Goal: Task Accomplishment & Management: Complete application form

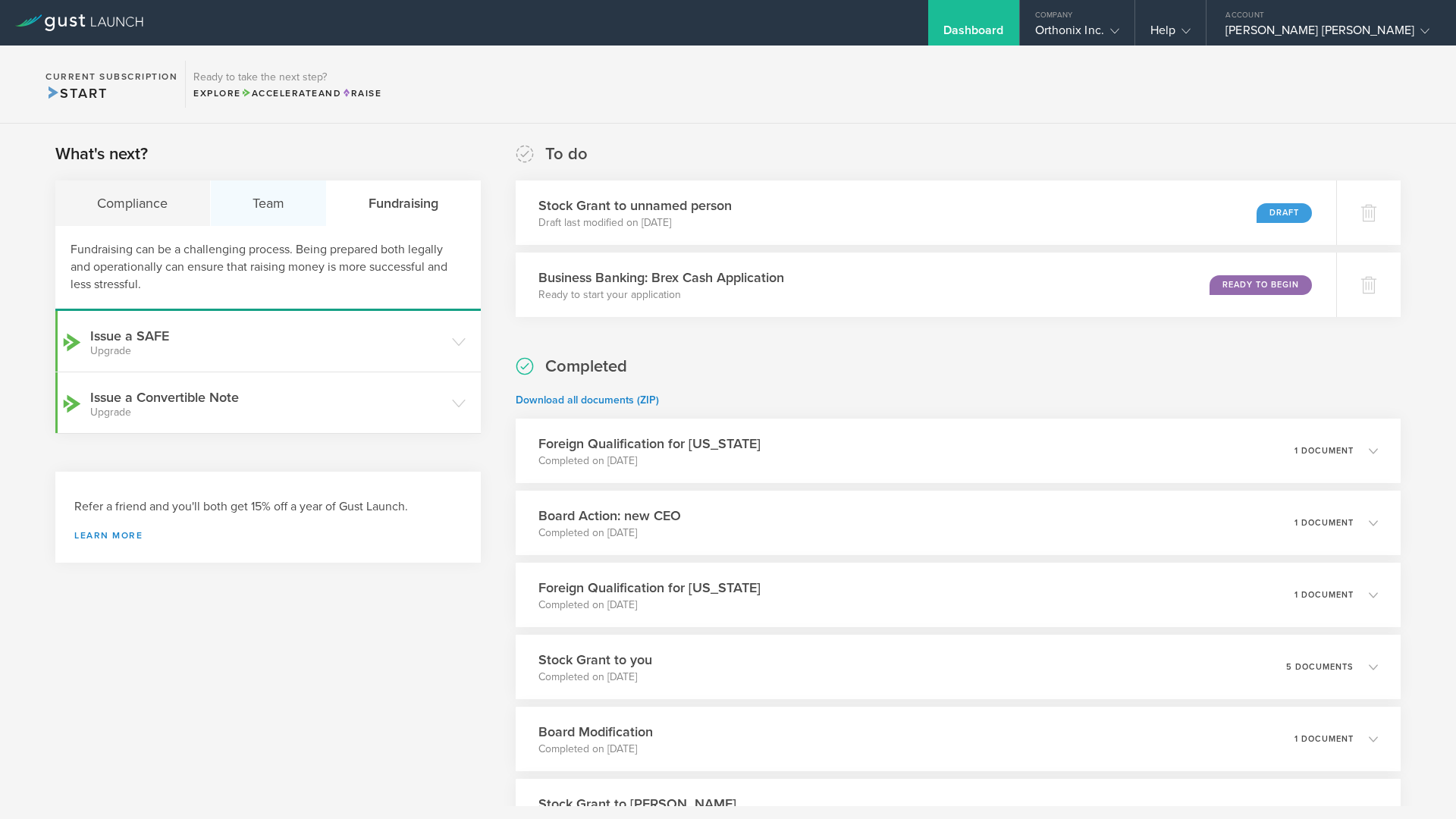
click at [274, 216] on div "Team" at bounding box center [269, 203] width 116 height 45
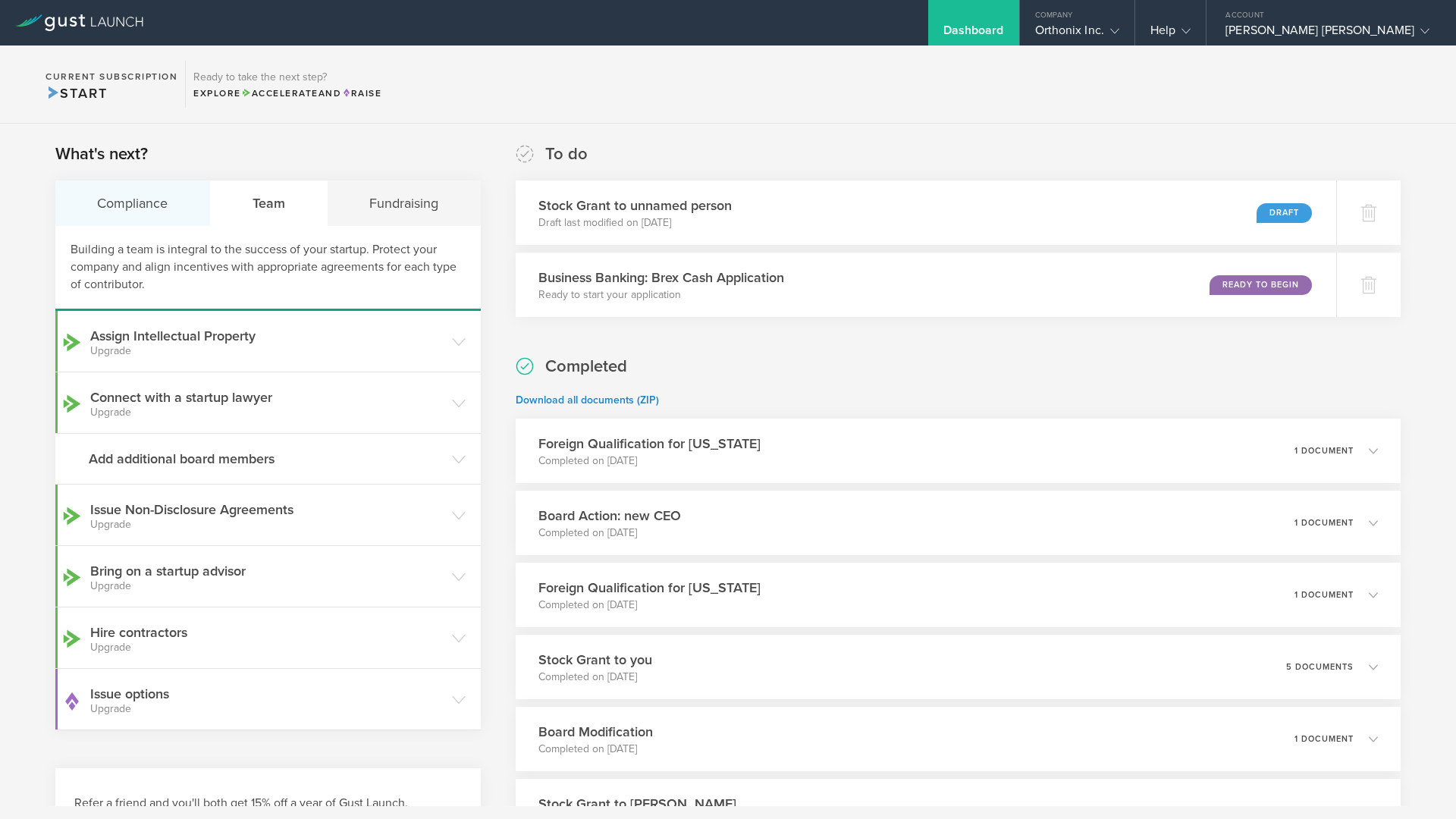
click at [166, 225] on div "Compliance" at bounding box center [133, 203] width 155 height 45
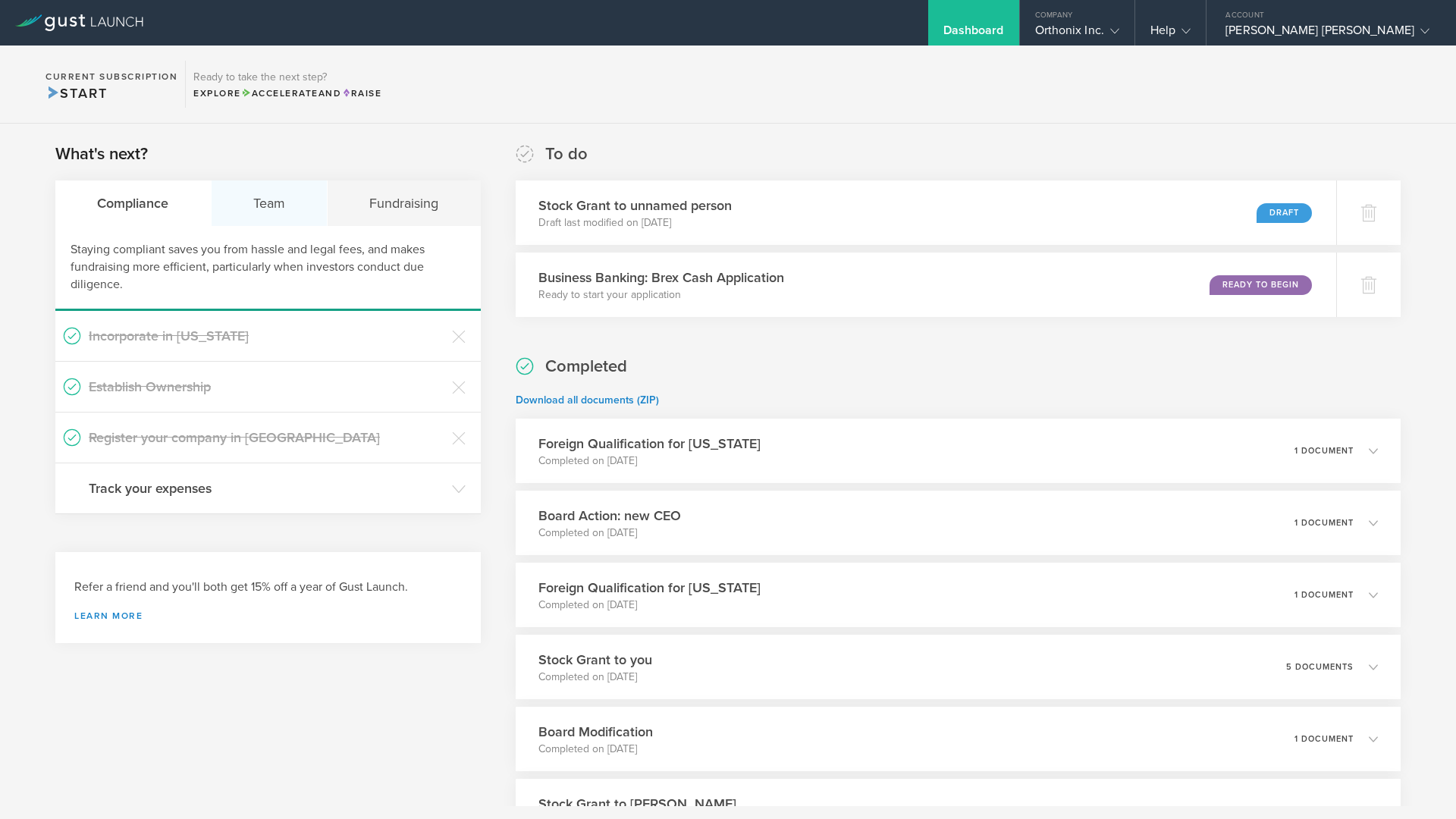
click at [289, 223] on div "Team" at bounding box center [269, 203] width 116 height 45
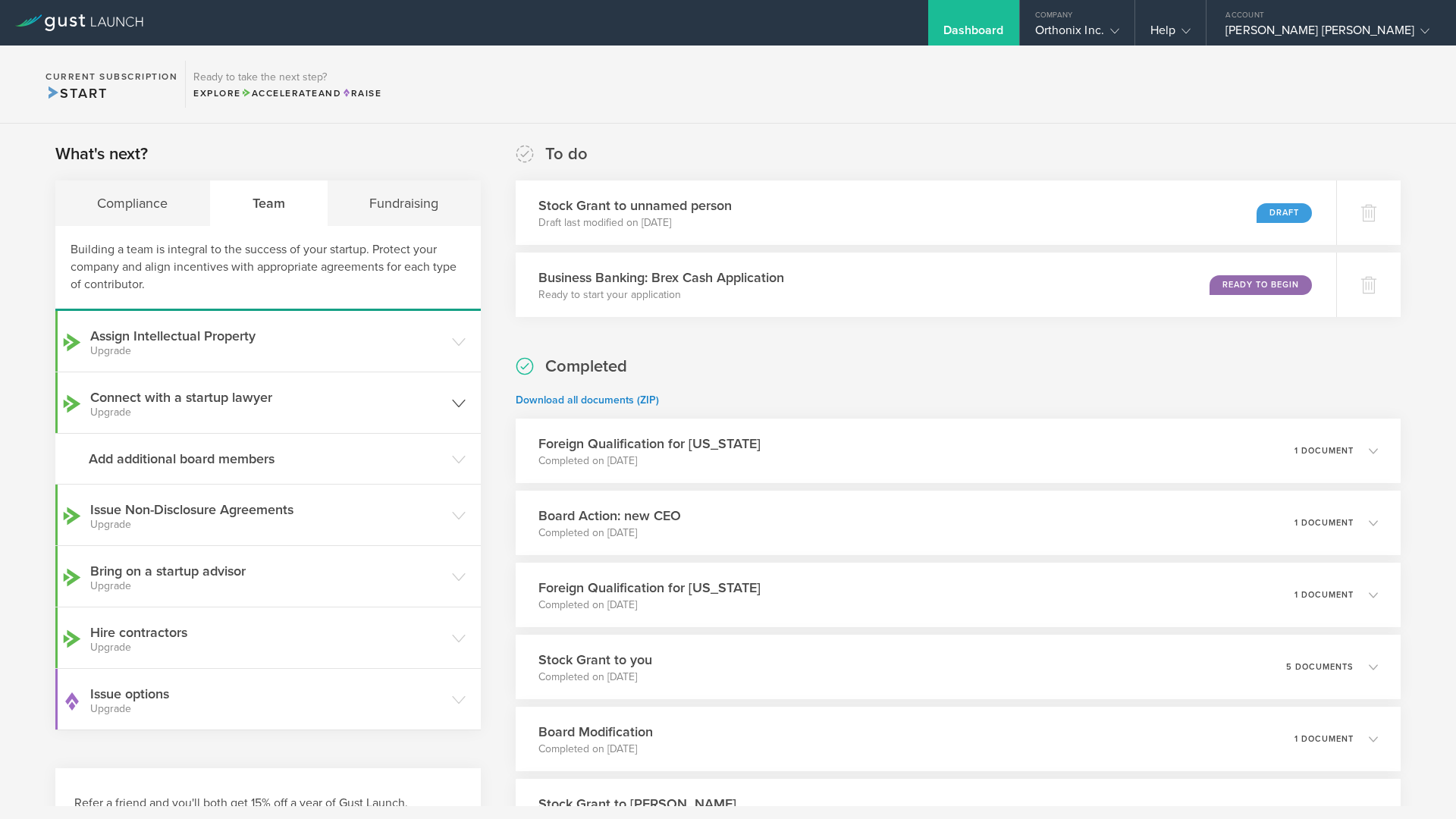
click at [376, 386] on header "Connect with a startup lawyer Upgrade" at bounding box center [267, 402] width 425 height 60
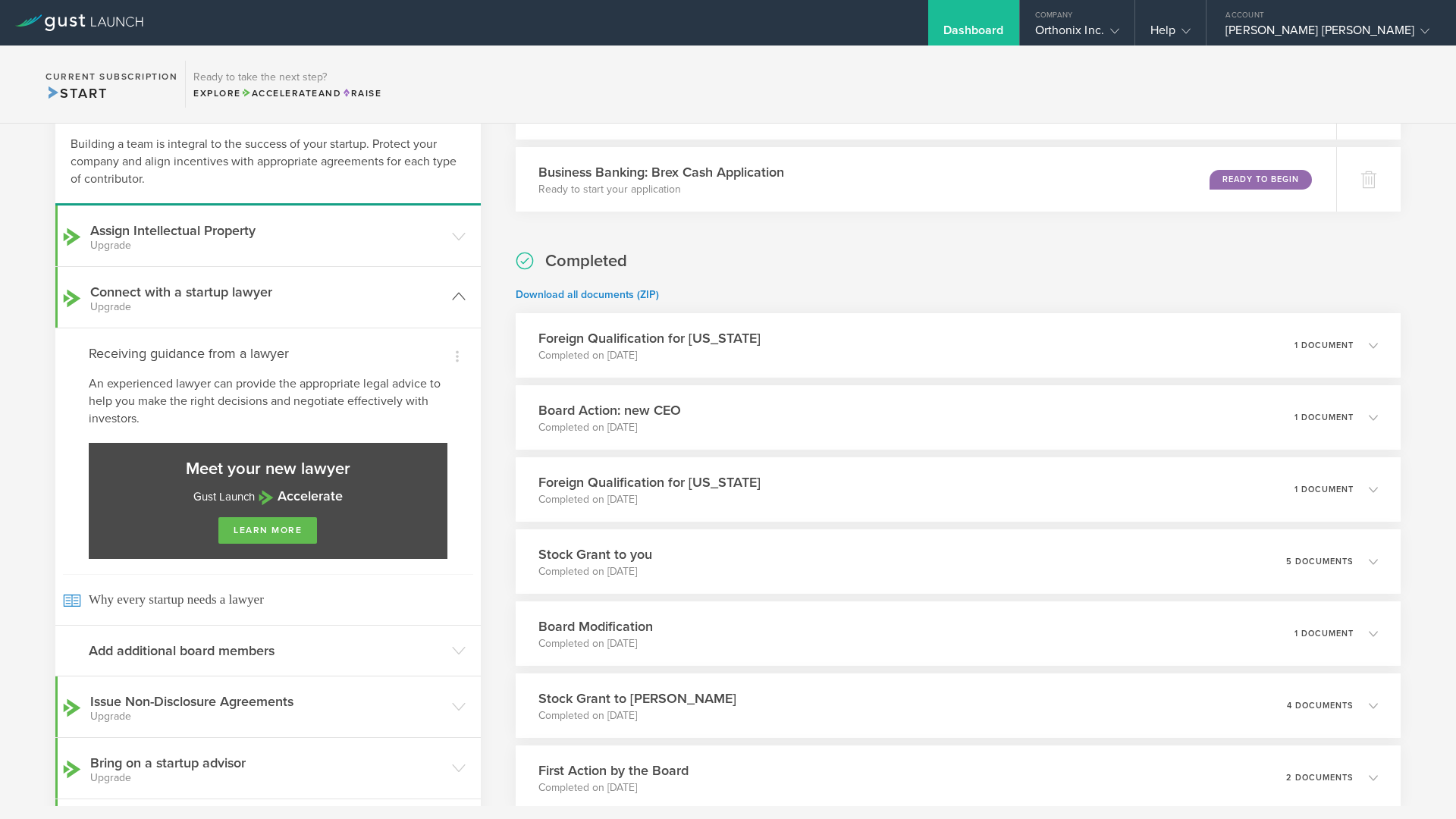
scroll to position [215, 0]
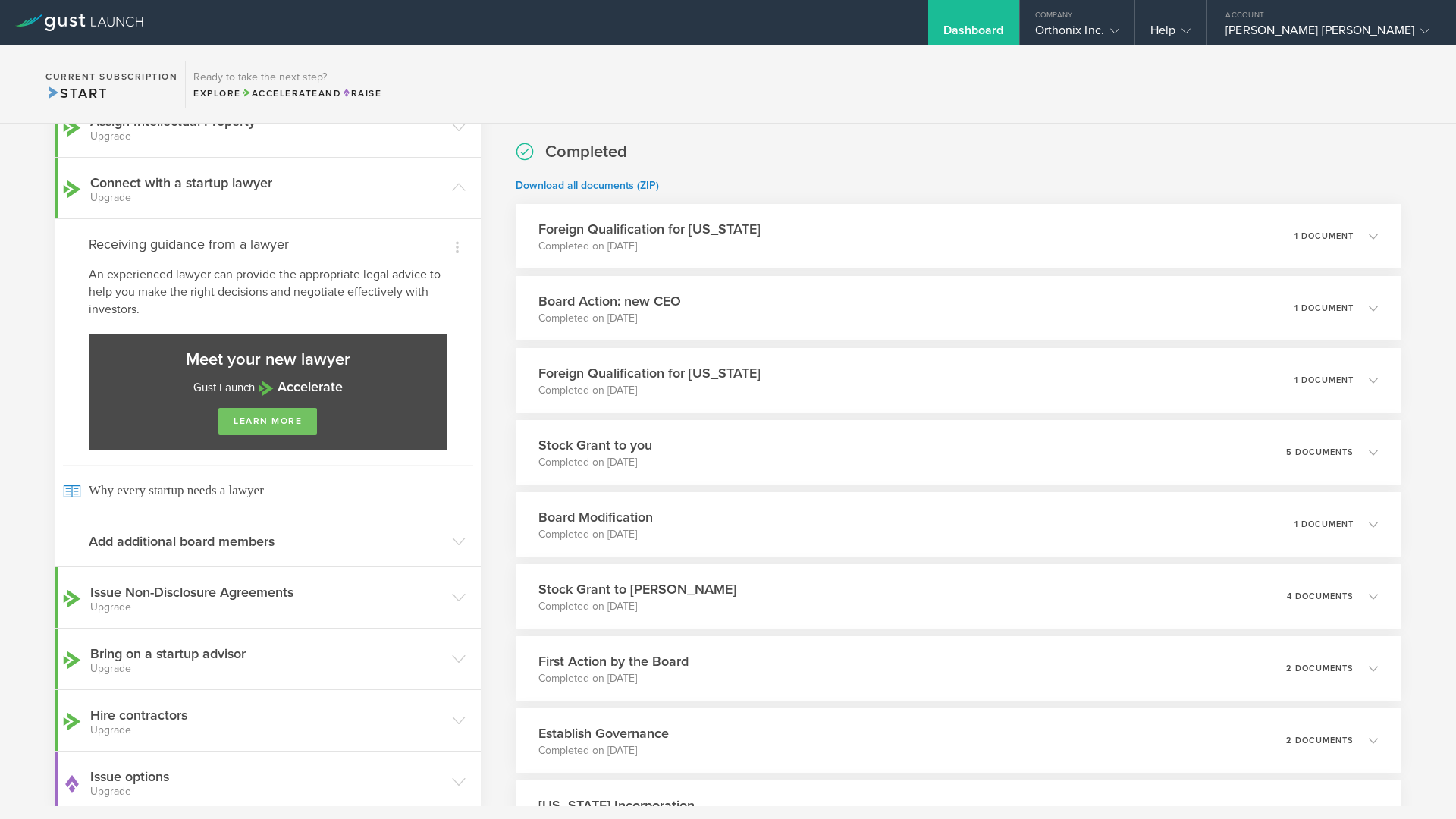
click at [289, 419] on link "learn more" at bounding box center [267, 420] width 98 height 26
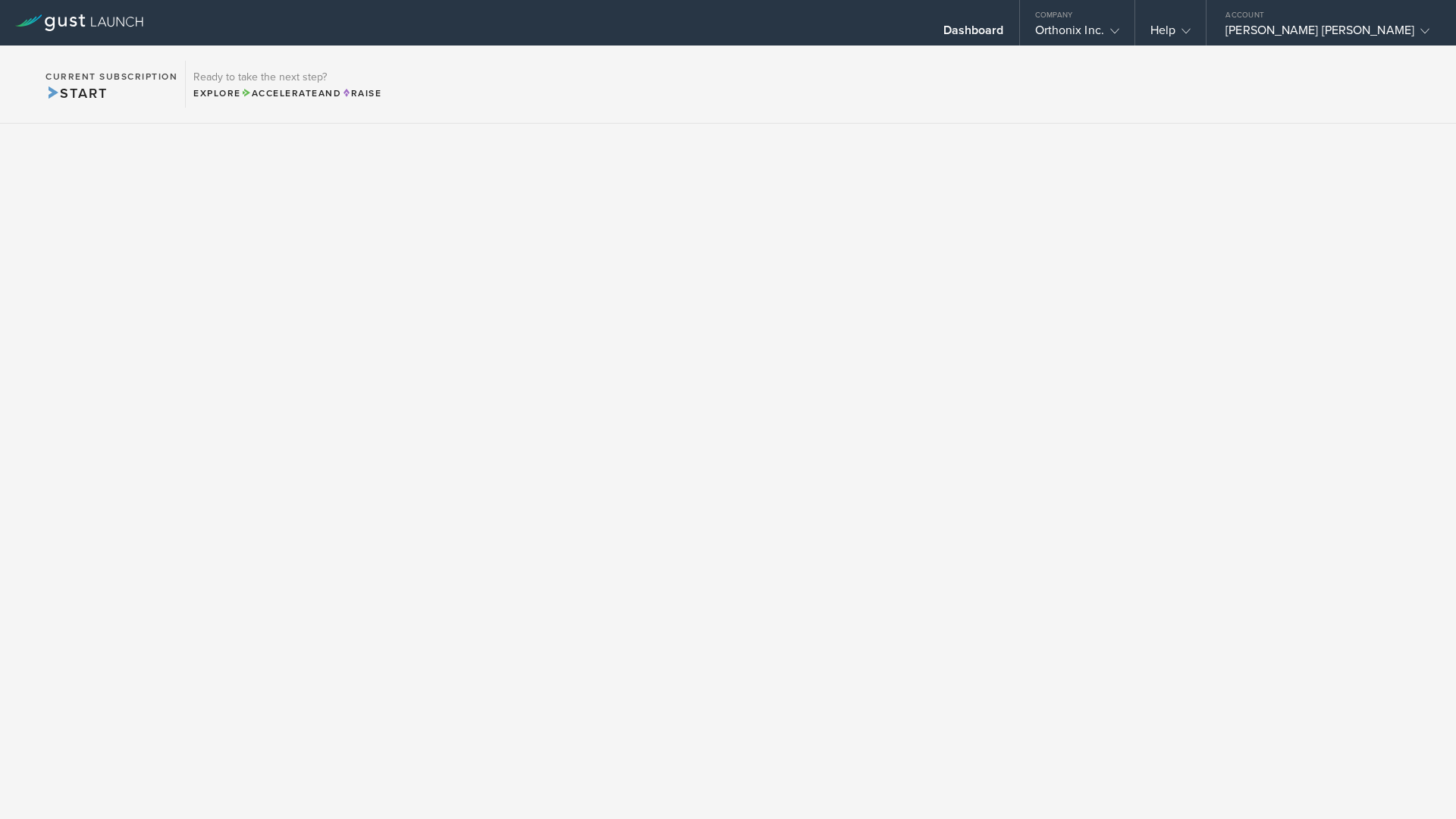
click at [126, 23] on icon at bounding box center [130, 21] width 8 height 10
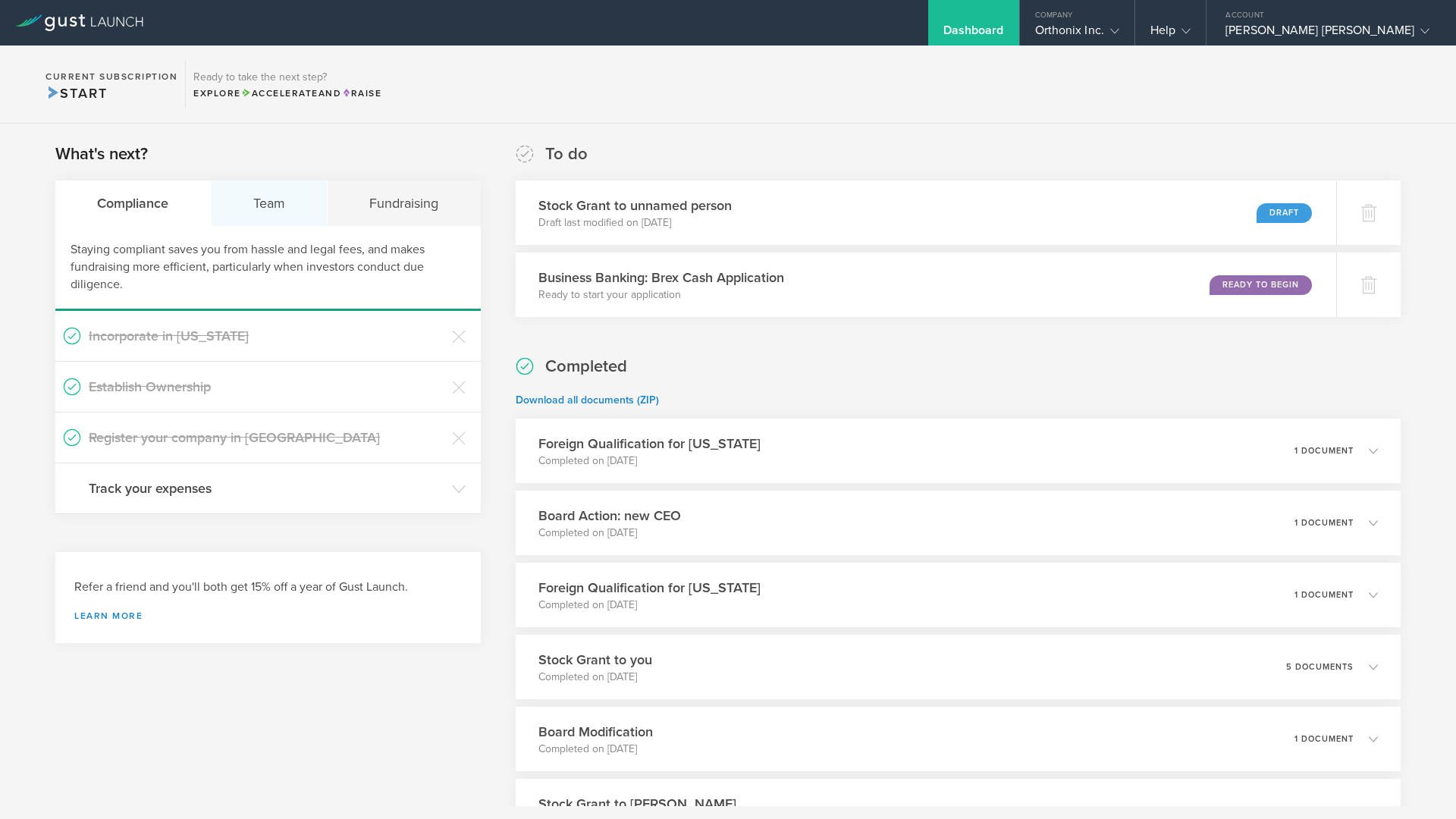
click at [273, 212] on div "Team" at bounding box center [269, 203] width 116 height 45
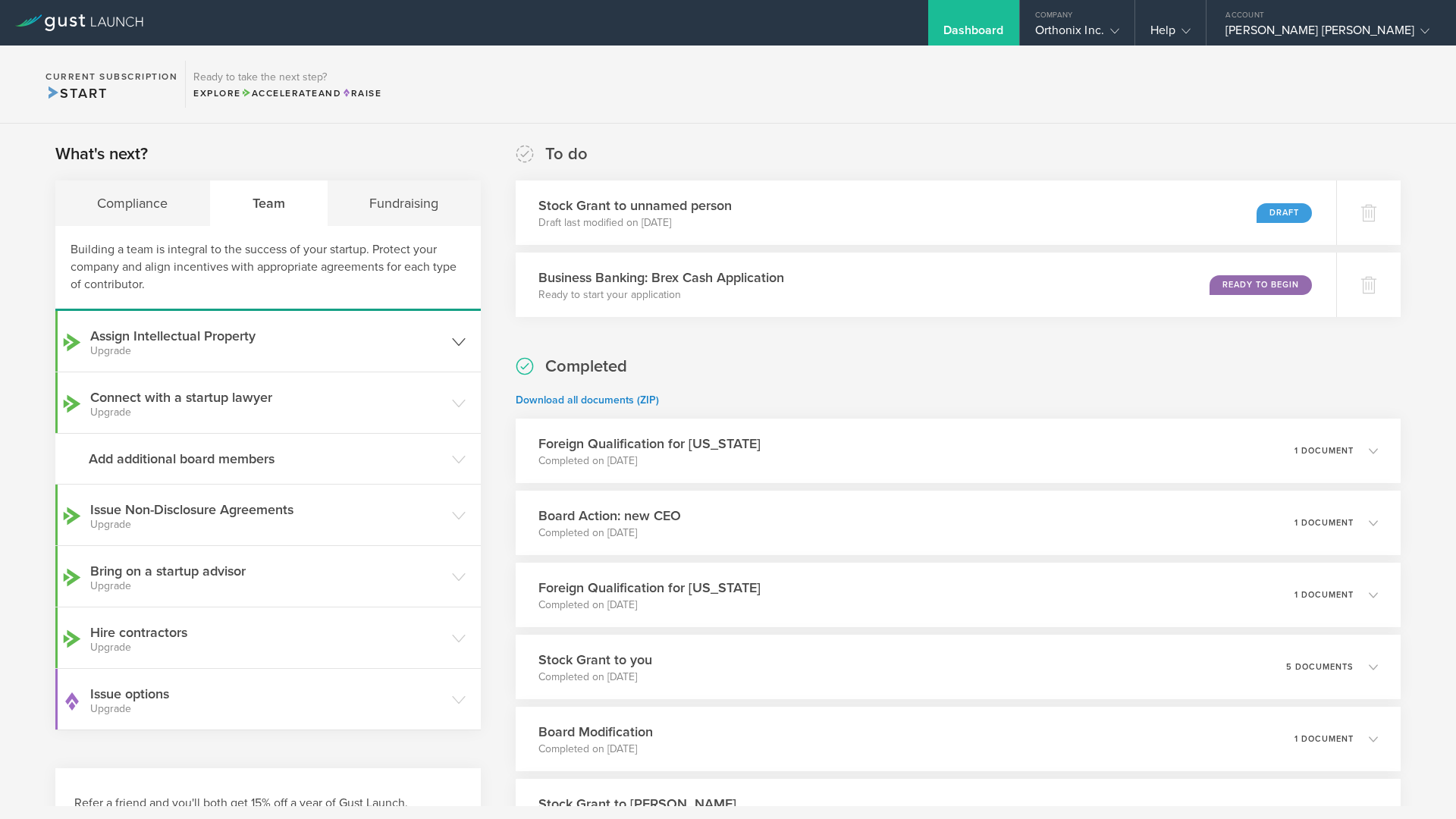
scroll to position [3, 0]
click at [221, 691] on h3 "Issue options Upgrade" at bounding box center [267, 696] width 354 height 31
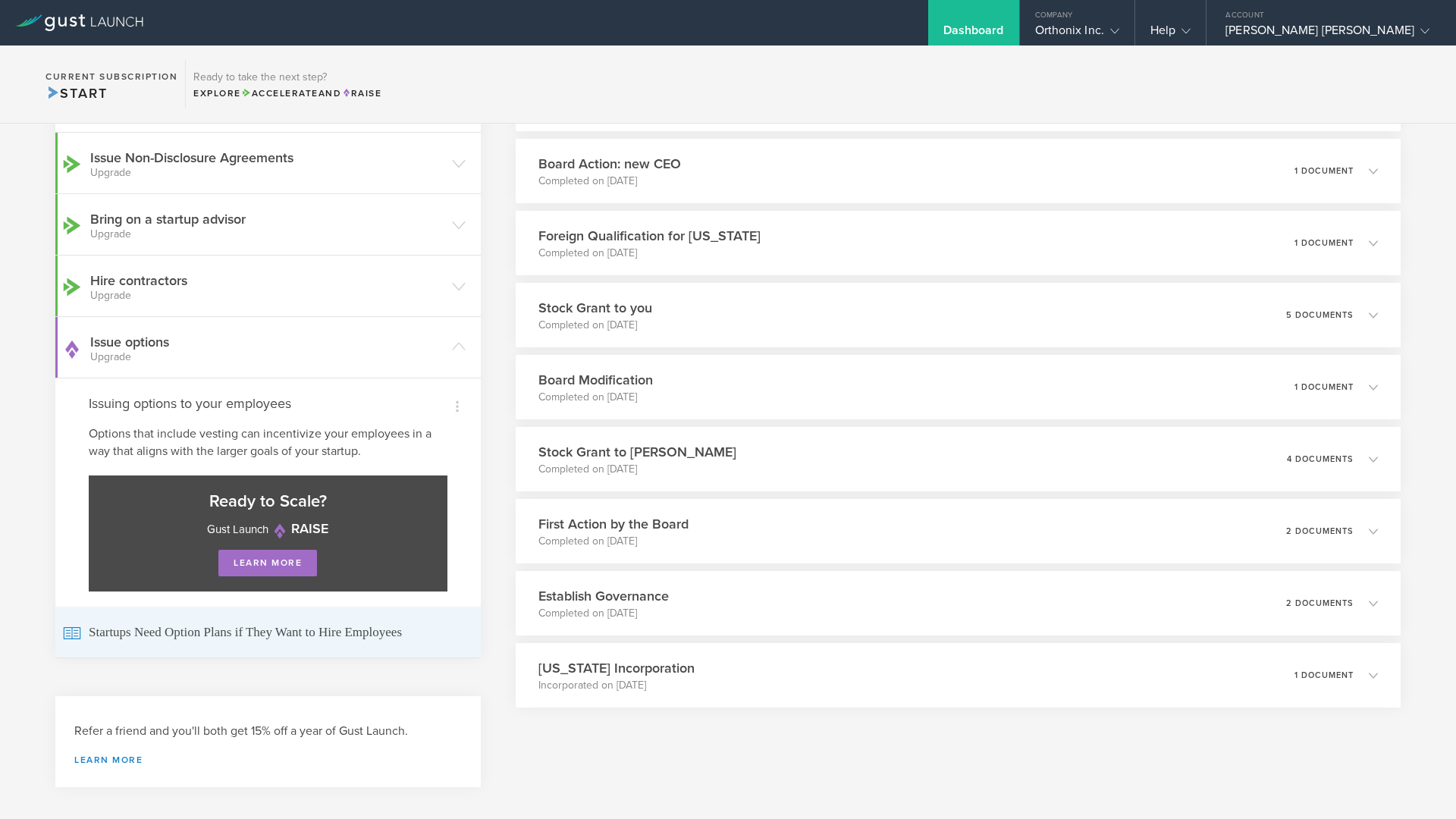
scroll to position [367, 0]
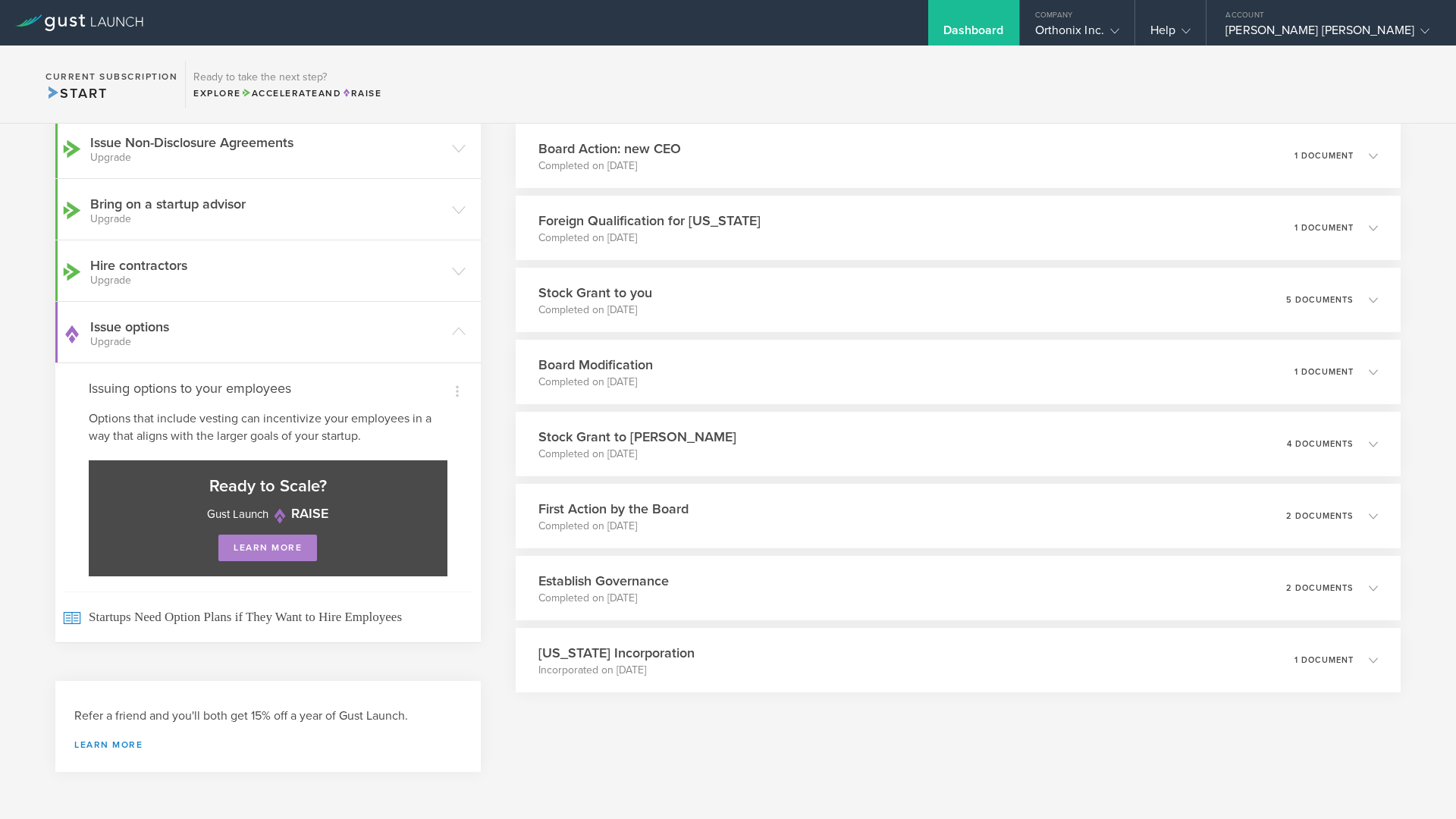
click at [233, 555] on link "learn more" at bounding box center [267, 547] width 98 height 26
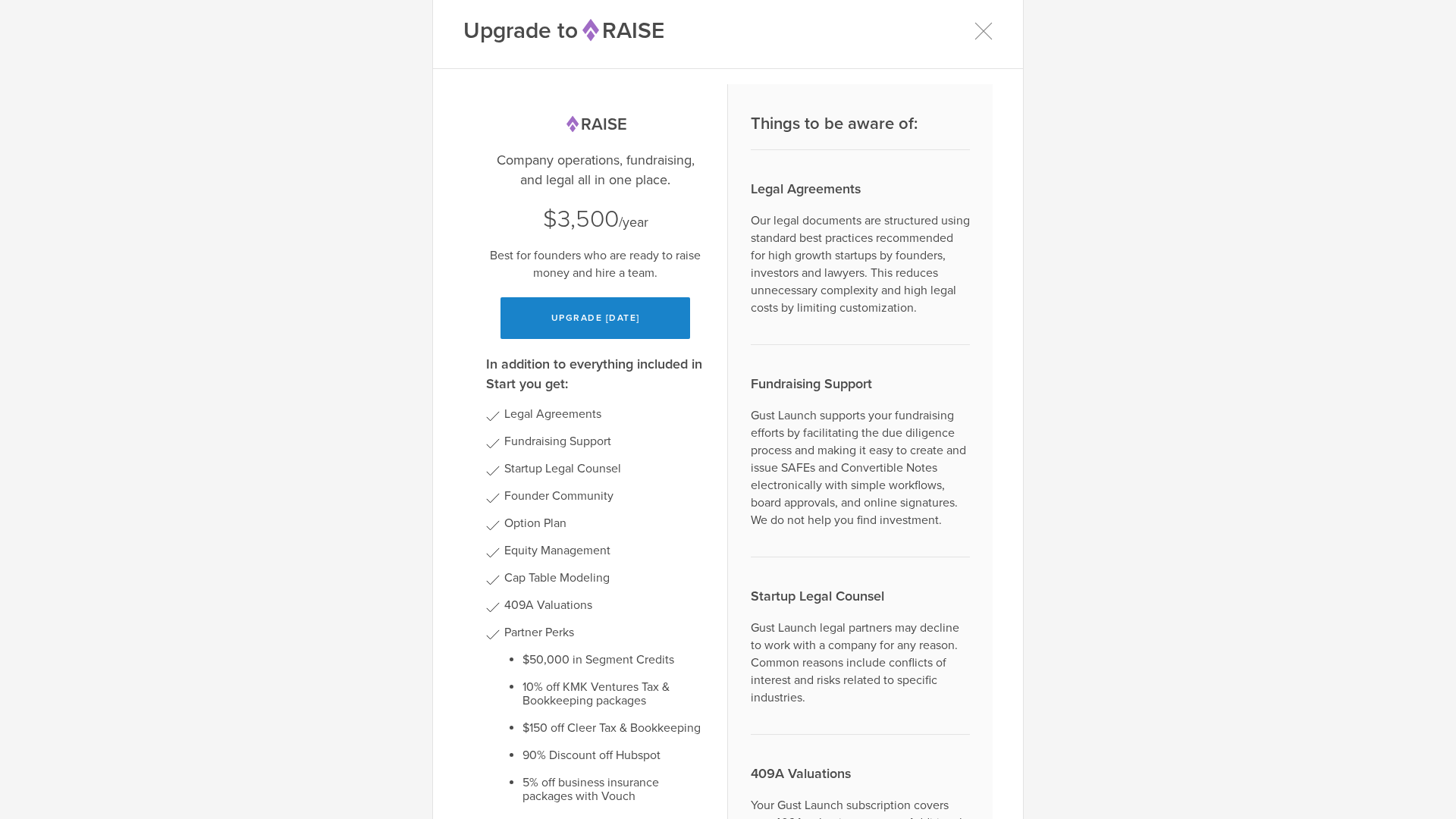
scroll to position [86, 0]
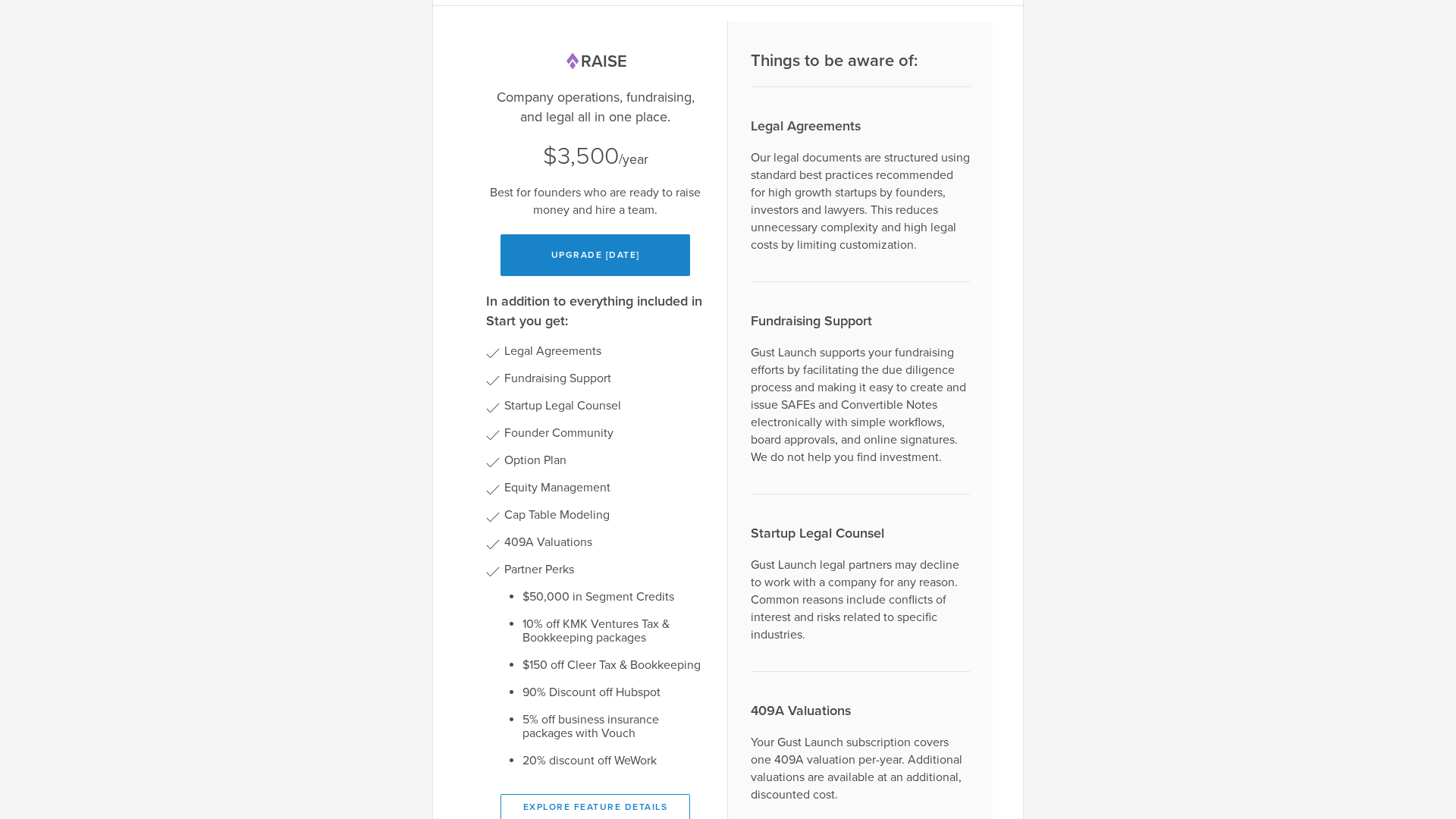
drag, startPoint x: 513, startPoint y: 464, endPoint x: 548, endPoint y: 464, distance: 35.0
click at [548, 464] on gust-icon at bounding box center [595, 463] width 218 height 18
drag, startPoint x: 552, startPoint y: 459, endPoint x: 534, endPoint y: 459, distance: 18.0
click at [534, 459] on gust-icon at bounding box center [595, 463] width 218 height 18
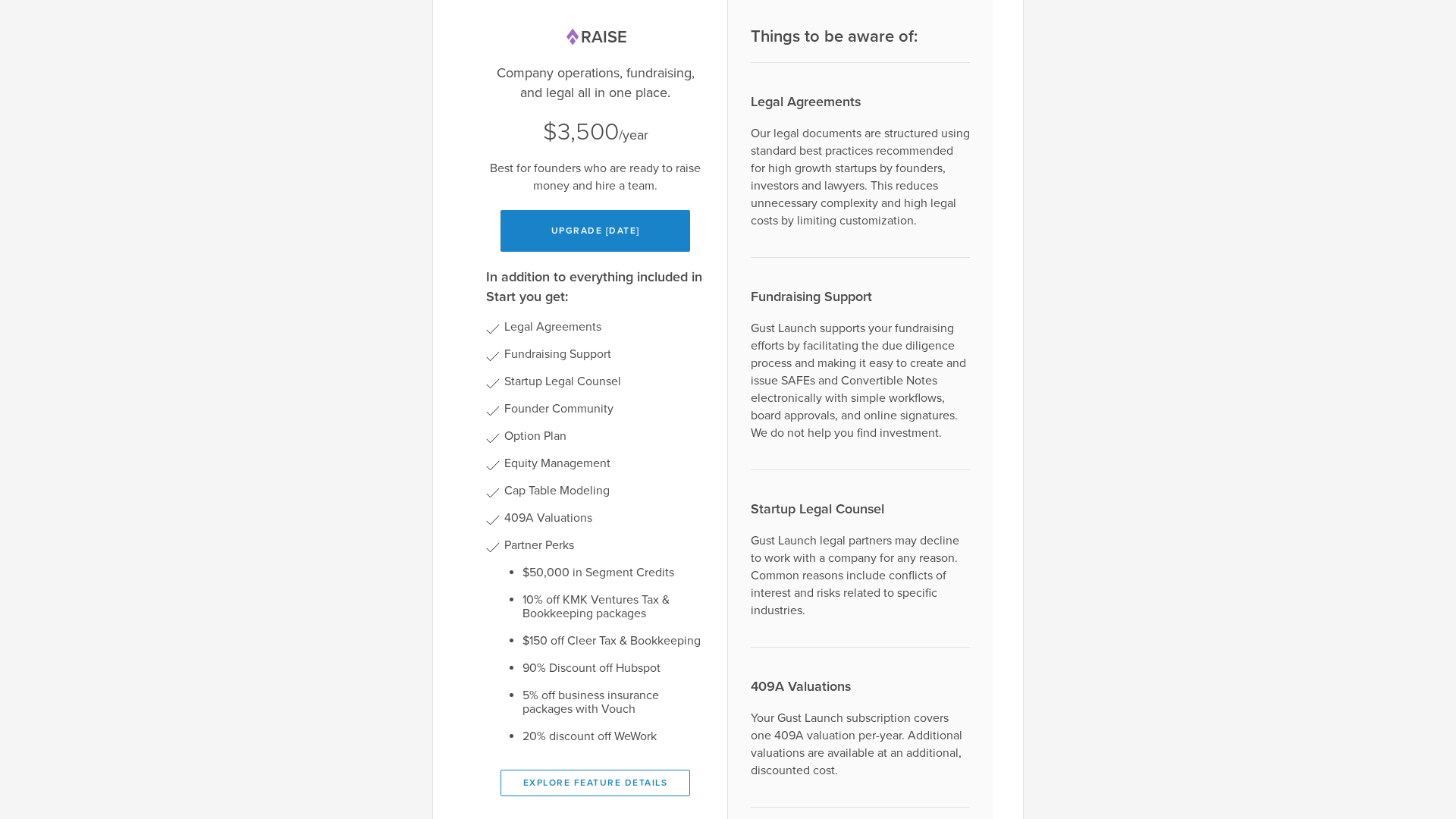
scroll to position [183, 0]
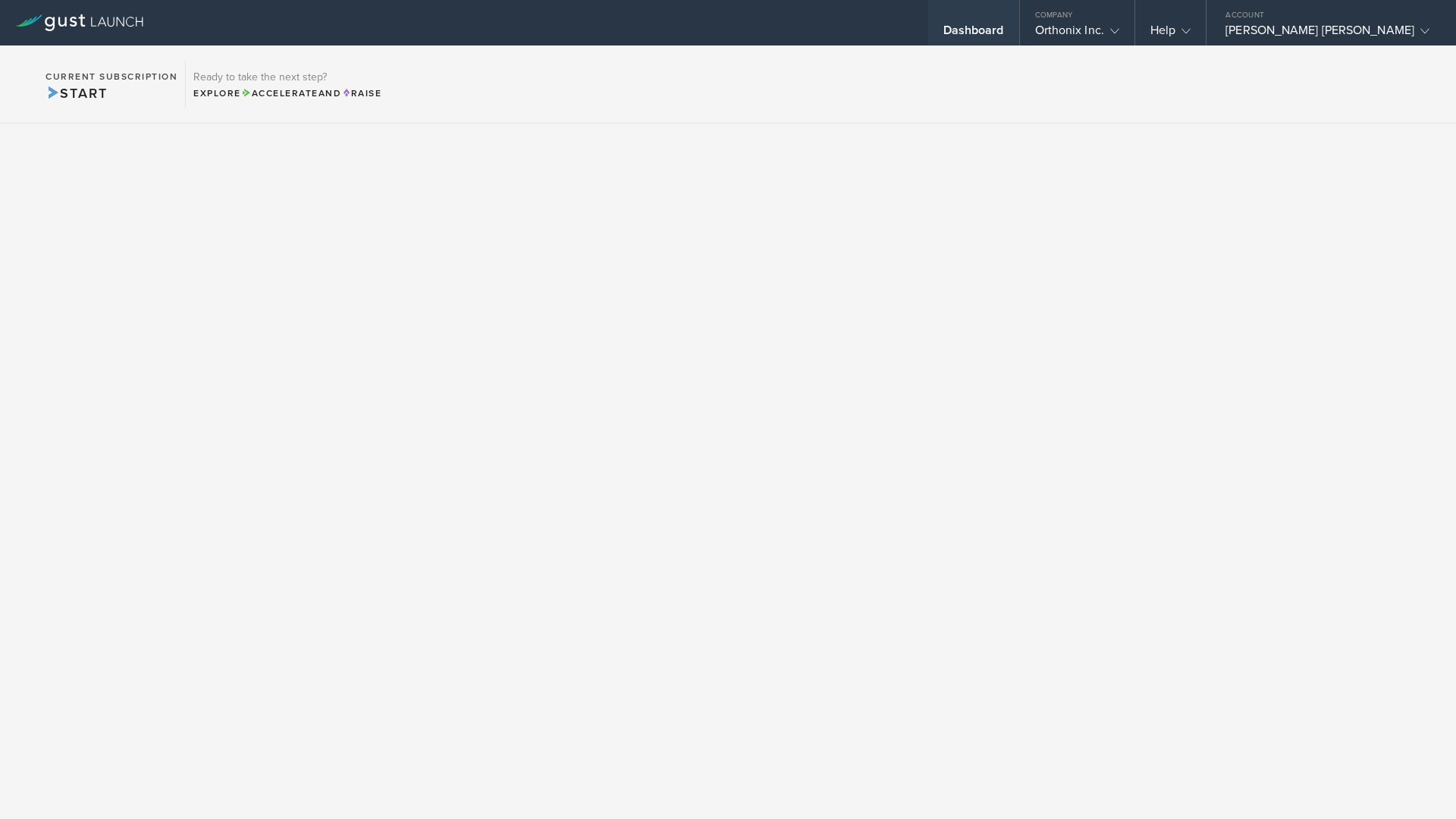
click at [1004, 33] on div "Dashboard" at bounding box center [972, 33] width 60 height 23
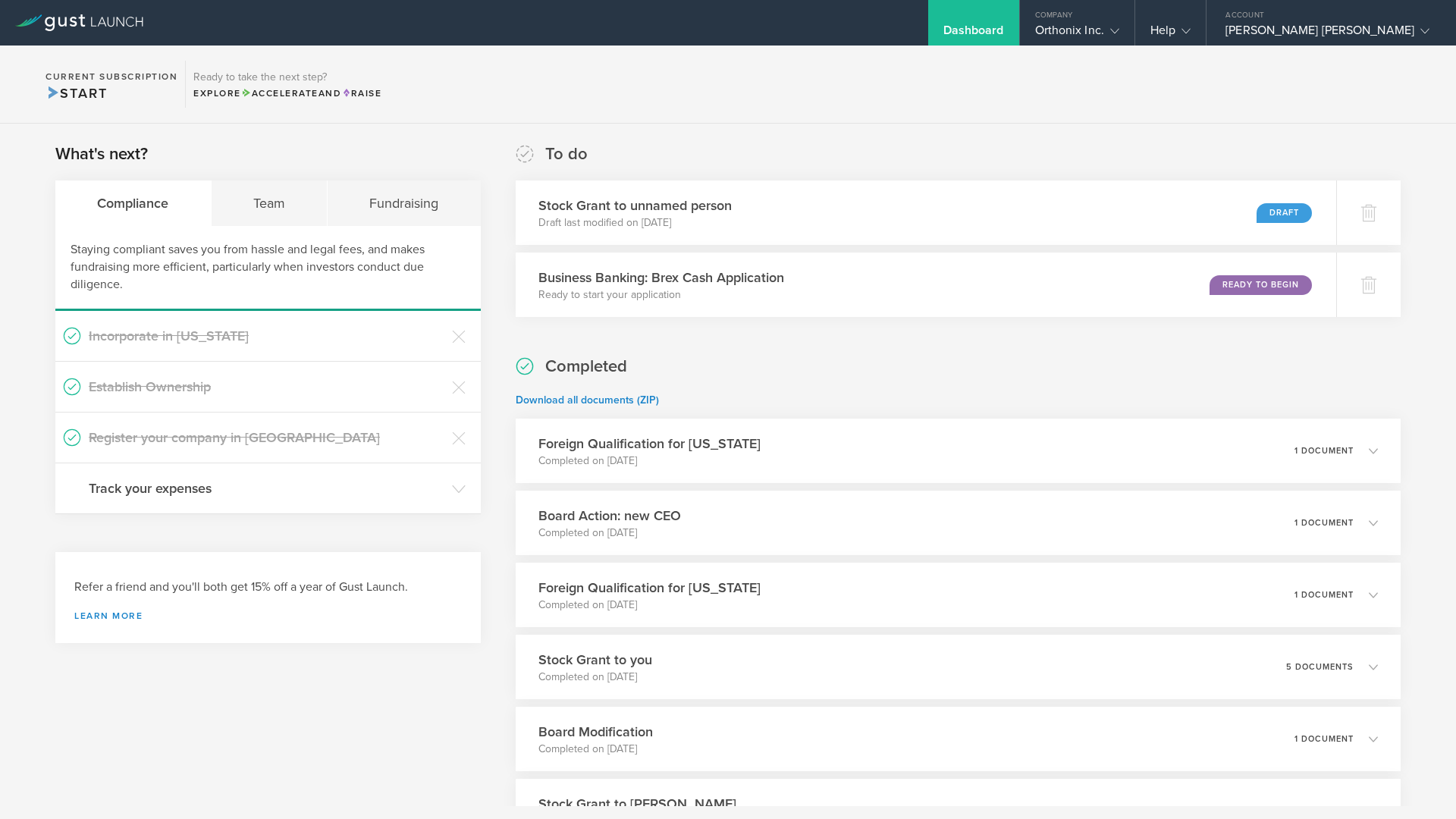
click at [1138, 99] on section "Current Subscription Start Ready to take the next step? Explore Accelerate and …" at bounding box center [728, 84] width 1456 height 78
click at [1155, 79] on section "Current Subscription Start Ready to take the next step? Explore Accelerate and …" at bounding box center [728, 84] width 1456 height 78
click at [1327, 28] on div "Amir Reza Kachooei" at bounding box center [1327, 33] width 204 height 23
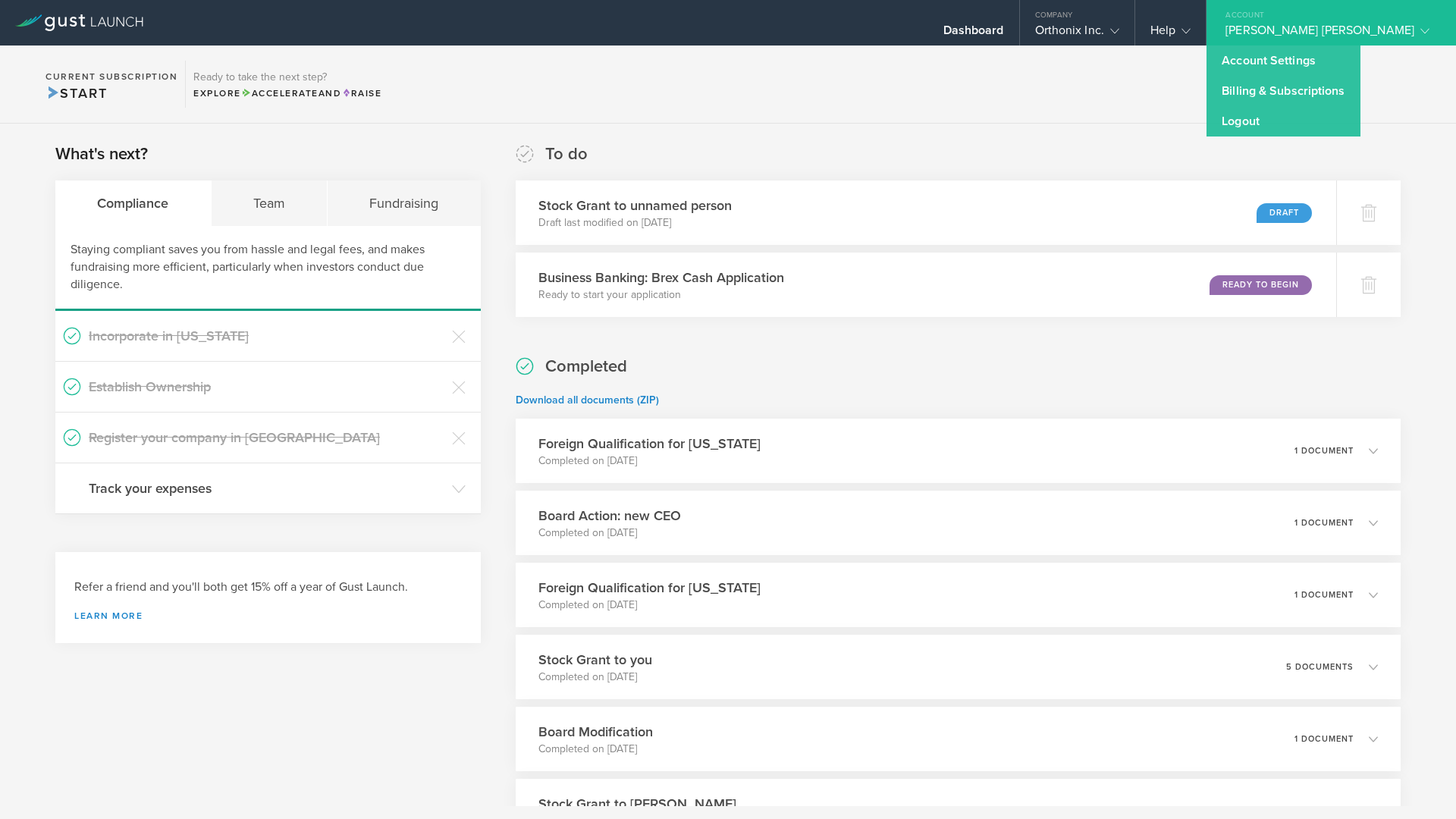
click at [1076, 110] on section "Current Subscription Start Ready to take the next step? Explore Accelerate and …" at bounding box center [728, 84] width 1456 height 78
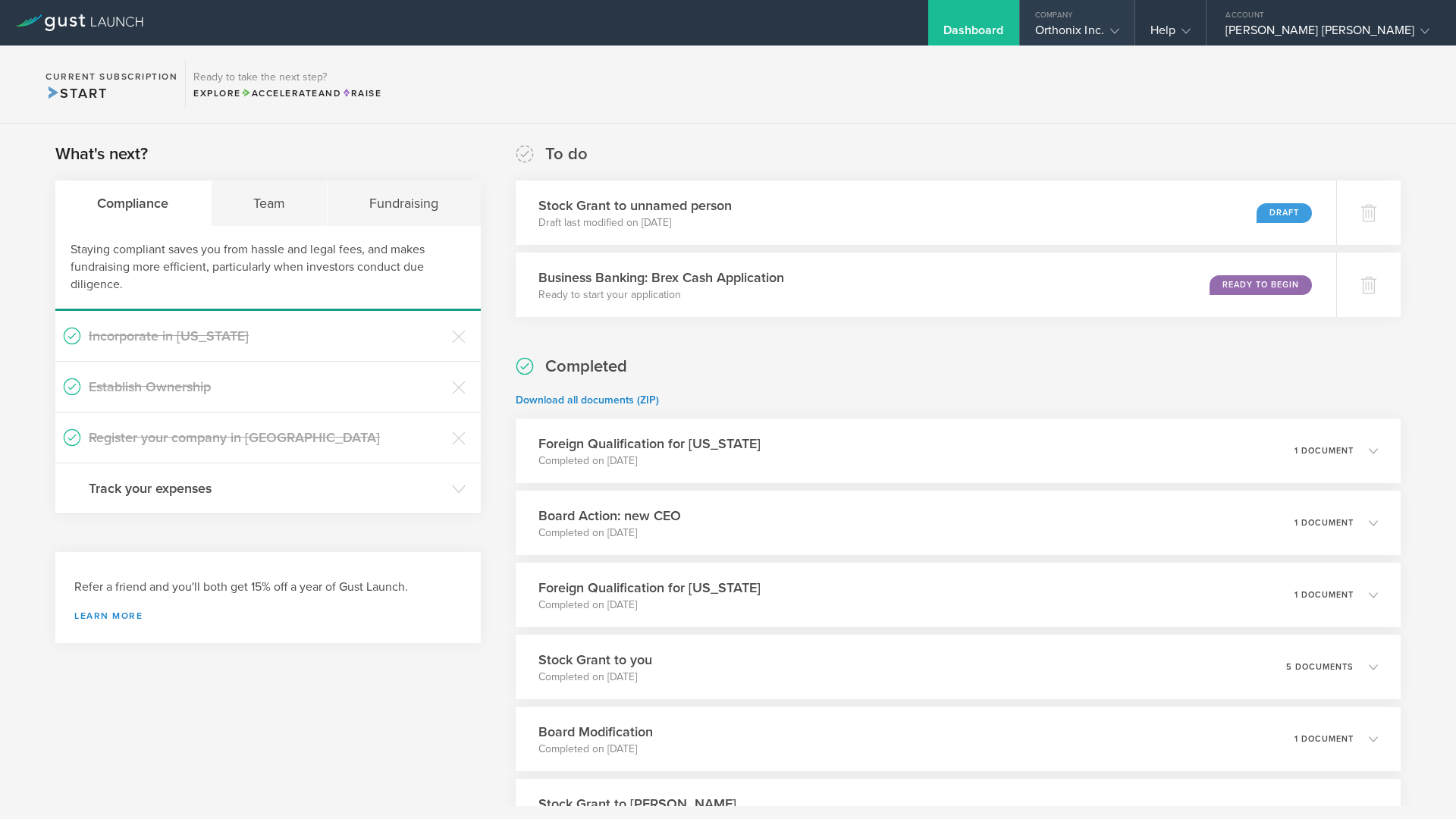
click at [1134, 22] on div "Company" at bounding box center [1076, 11] width 115 height 23
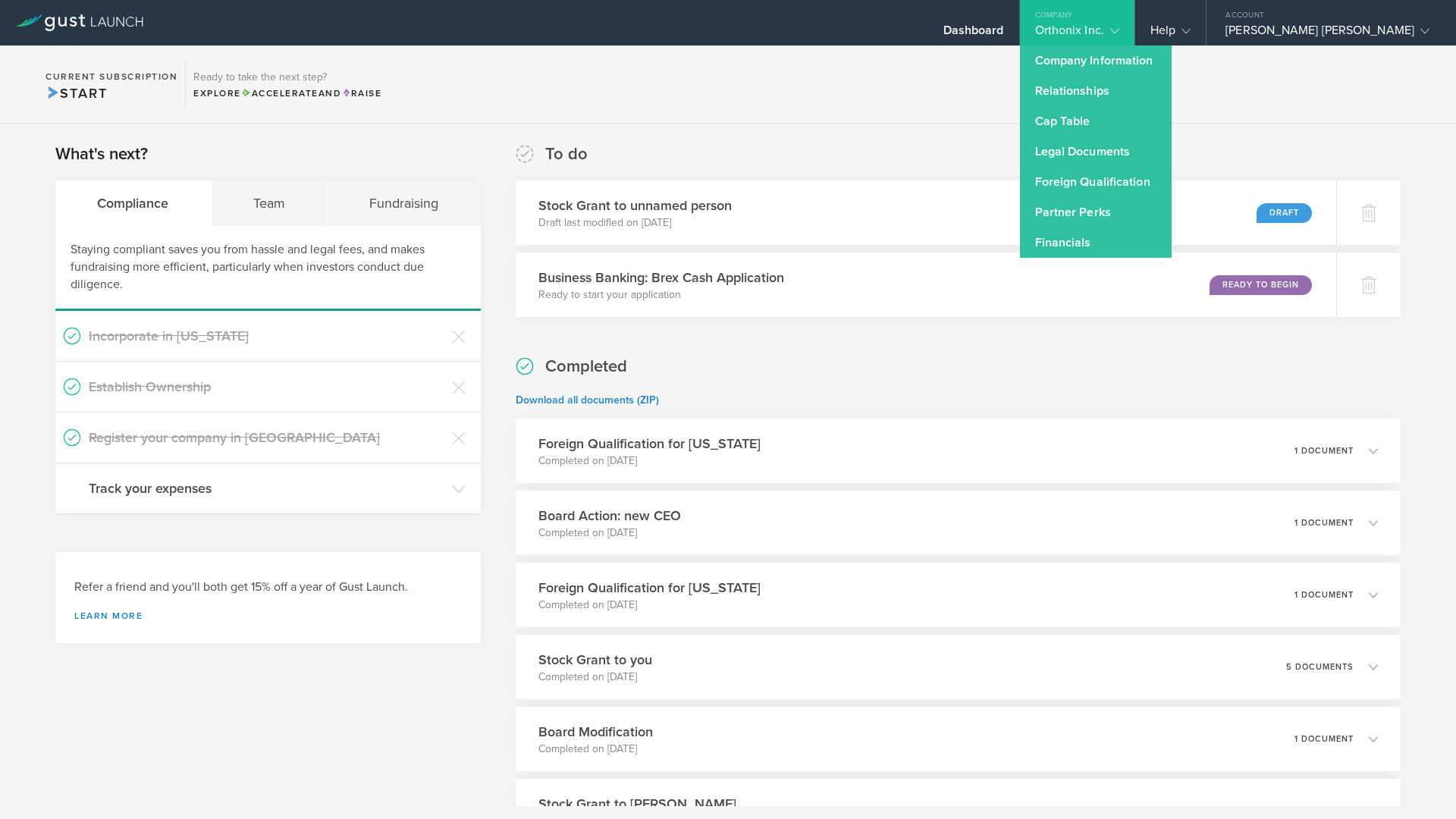
click at [1157, 143] on link "Legal Documents" at bounding box center [1095, 152] width 152 height 31
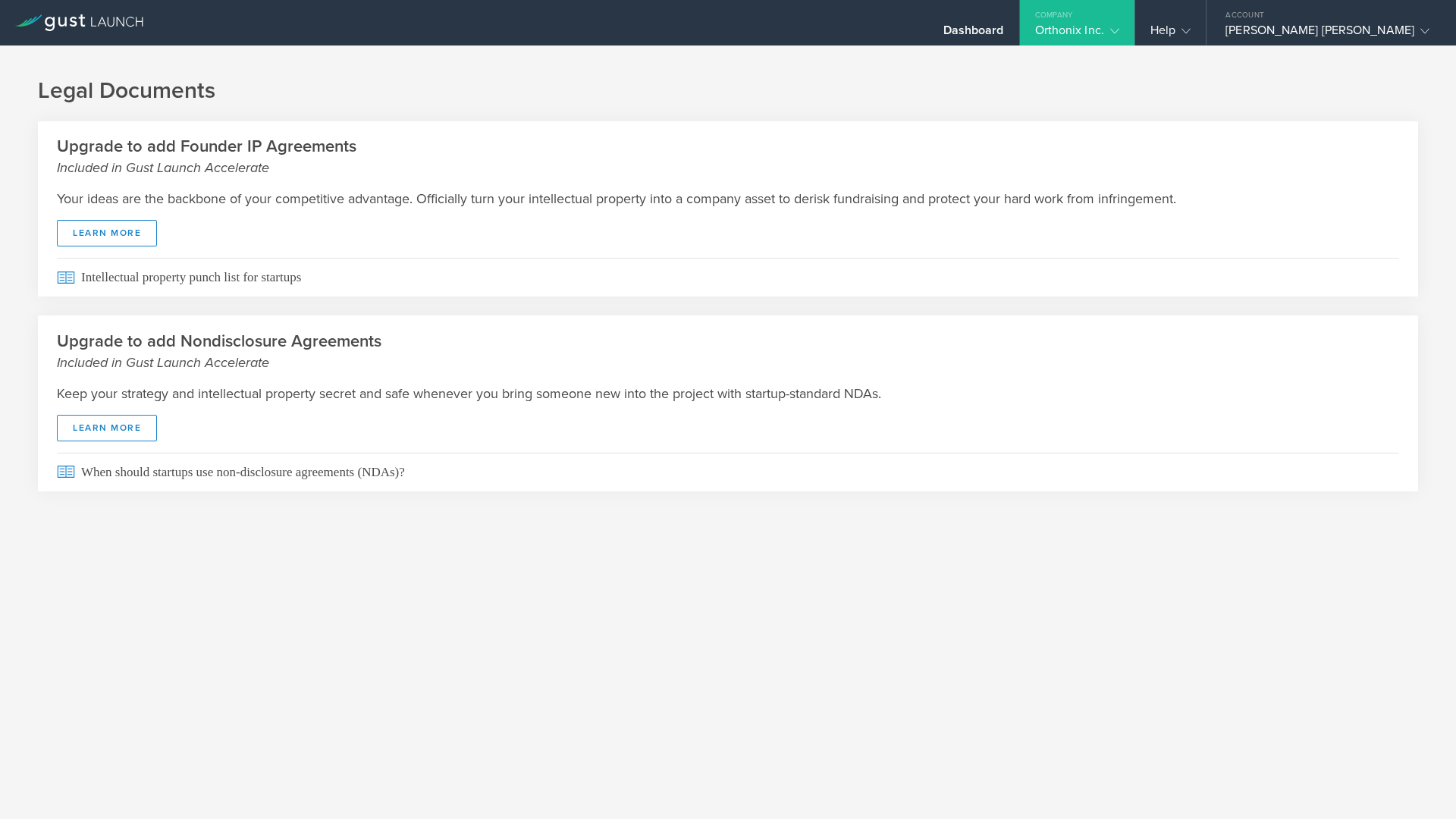
click at [1119, 28] on div "Orthonix Inc." at bounding box center [1076, 33] width 84 height 23
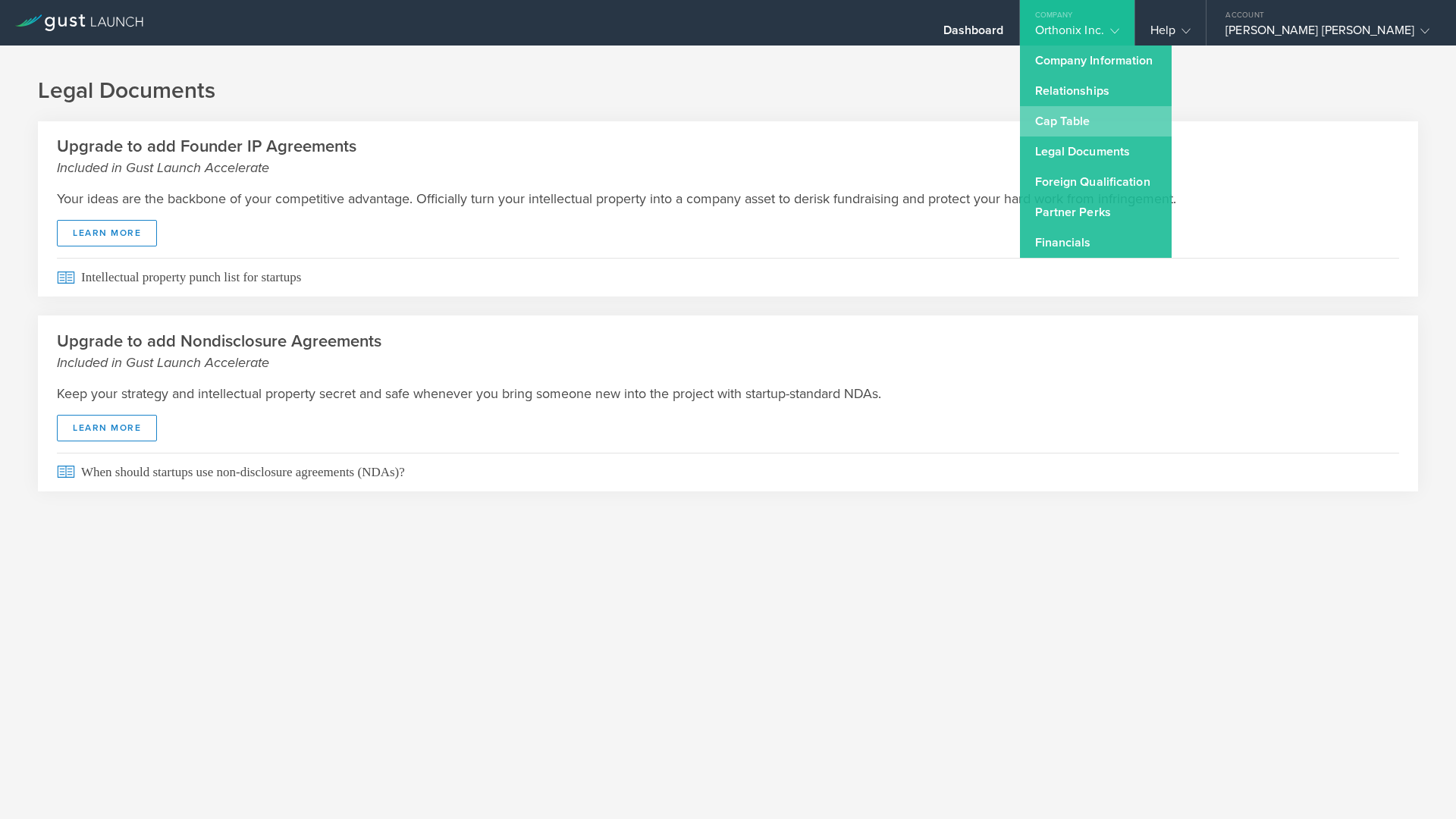
click at [1155, 118] on link "Cap Table" at bounding box center [1095, 122] width 152 height 31
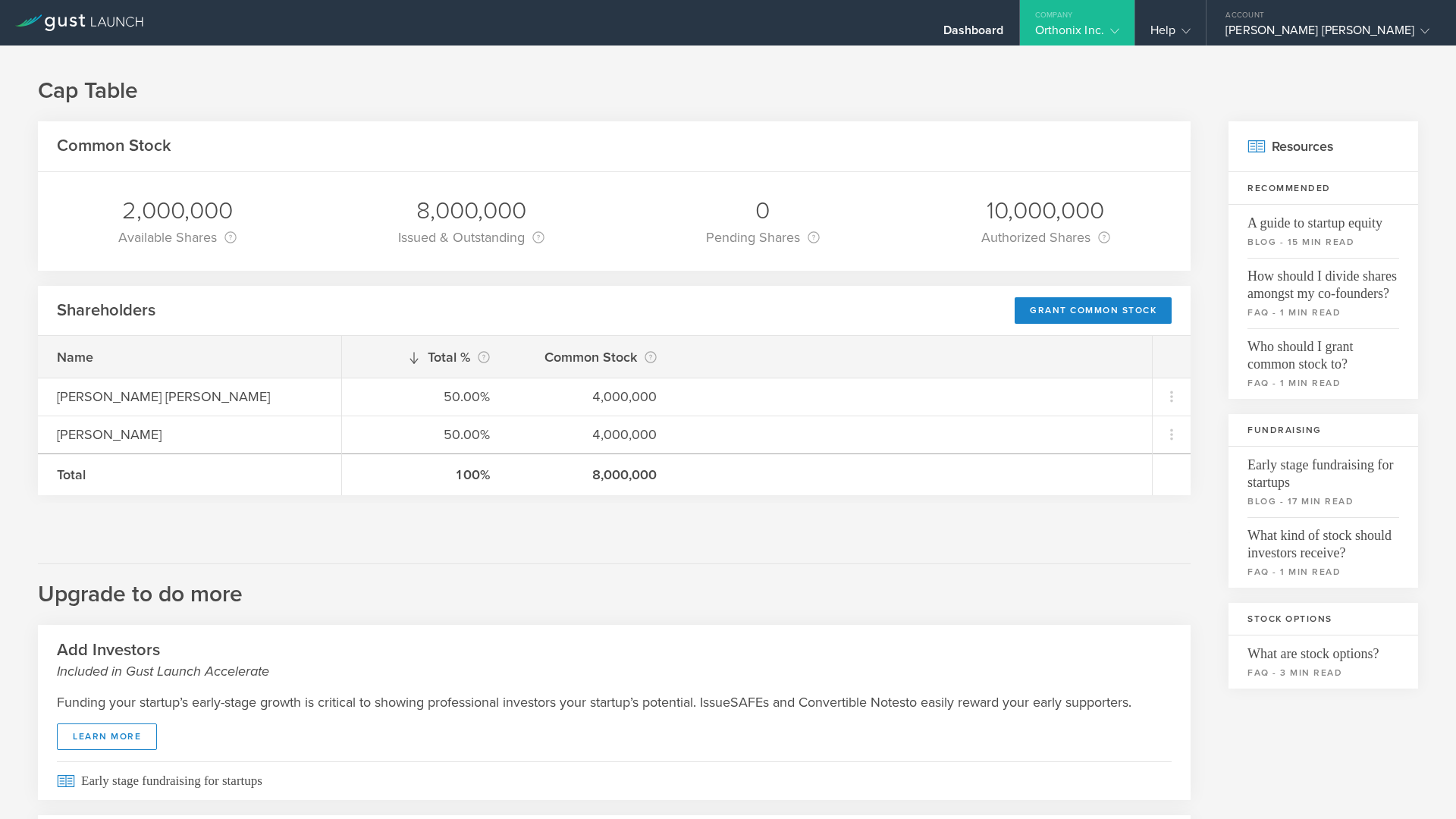
click at [805, 196] on div "0" at bounding box center [762, 210] width 114 height 32
click at [900, 301] on div "Shareholders Grant Common Stock" at bounding box center [613, 311] width 1152 height 51
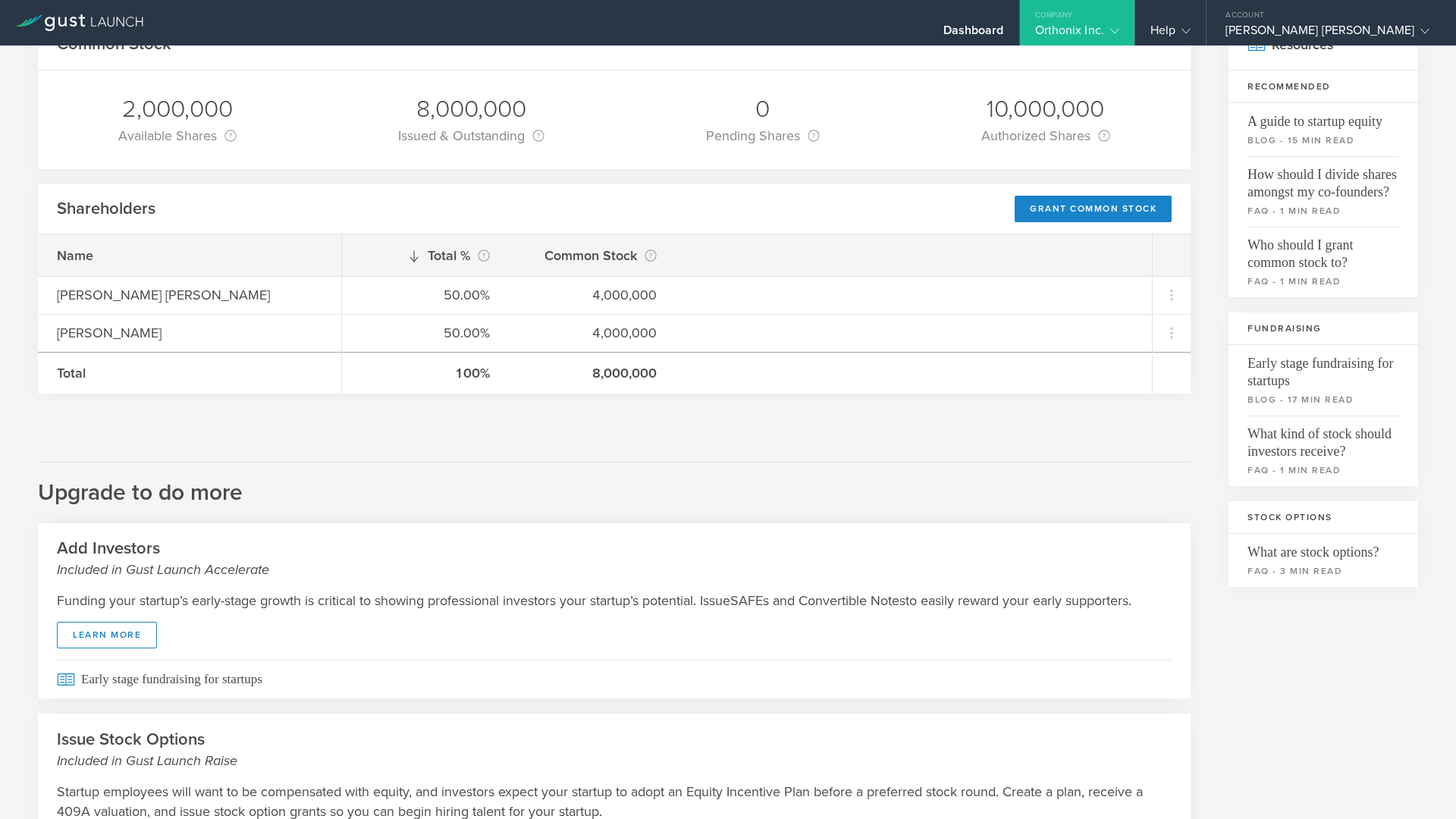
scroll to position [7, 0]
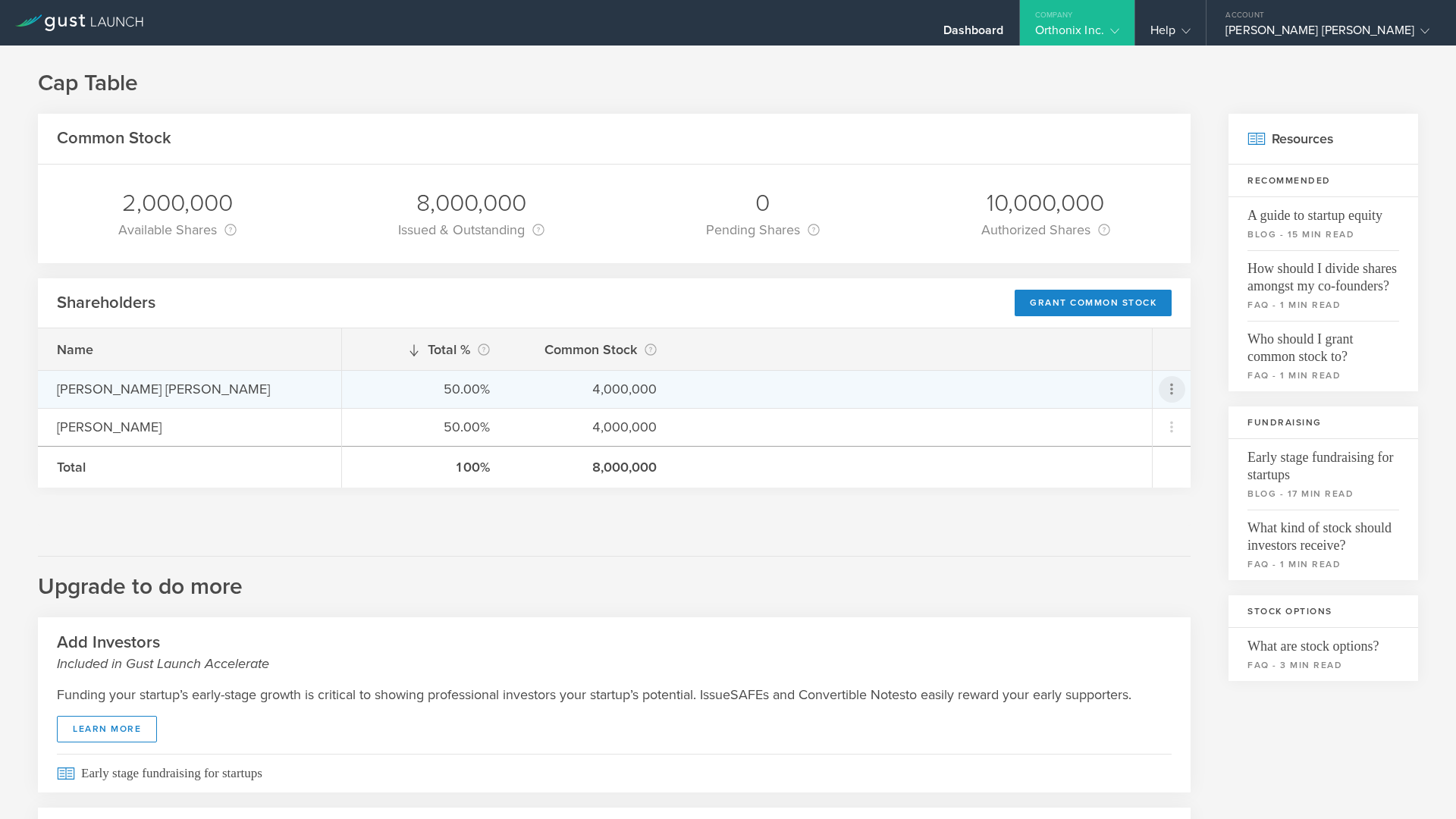
click at [1162, 386] on icon at bounding box center [1171, 389] width 18 height 18
click at [729, 499] on md-backdrop at bounding box center [728, 410] width 1456 height 819
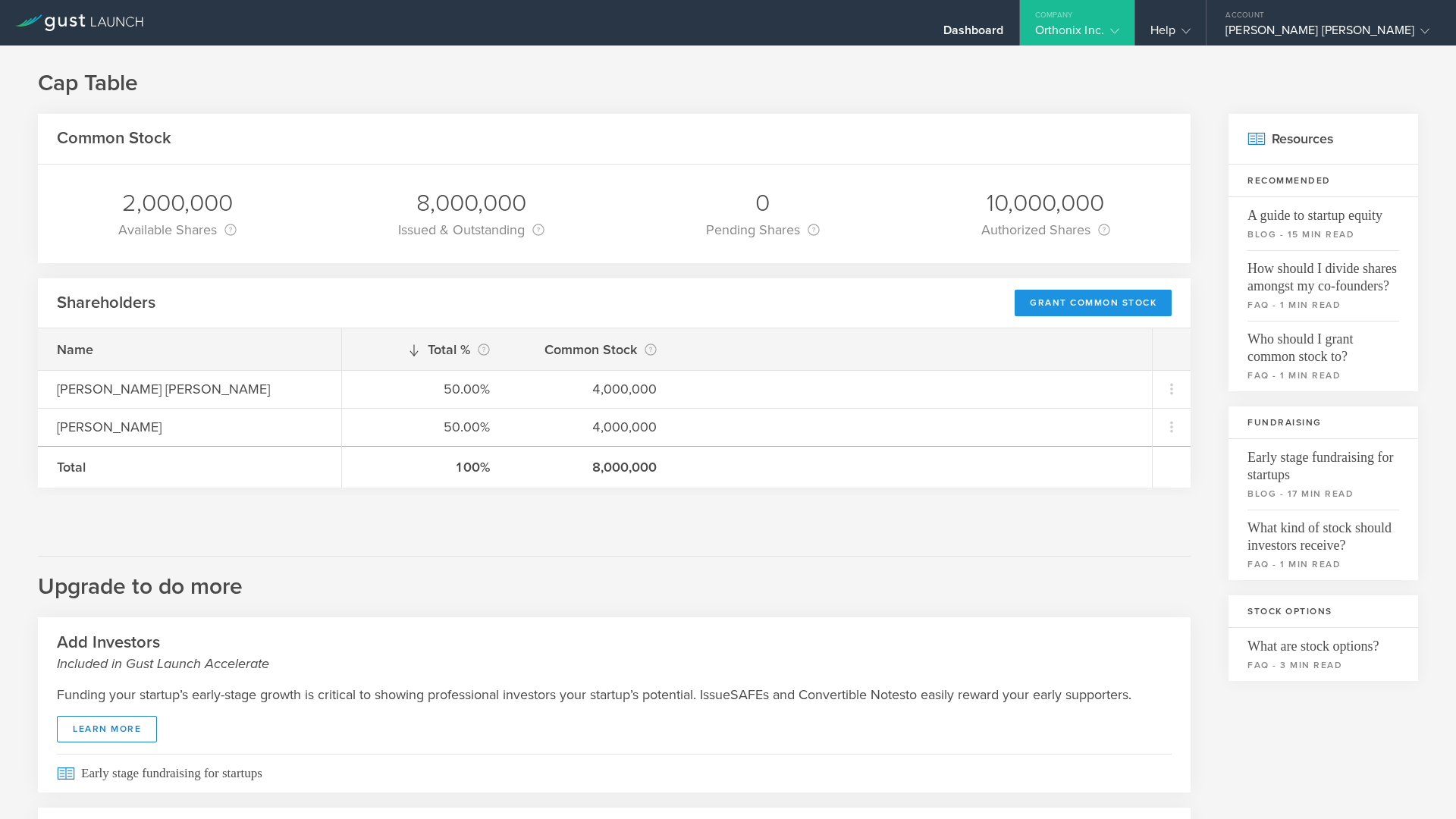
click at [1100, 311] on div "Grant Common Stock" at bounding box center [1092, 302] width 157 height 26
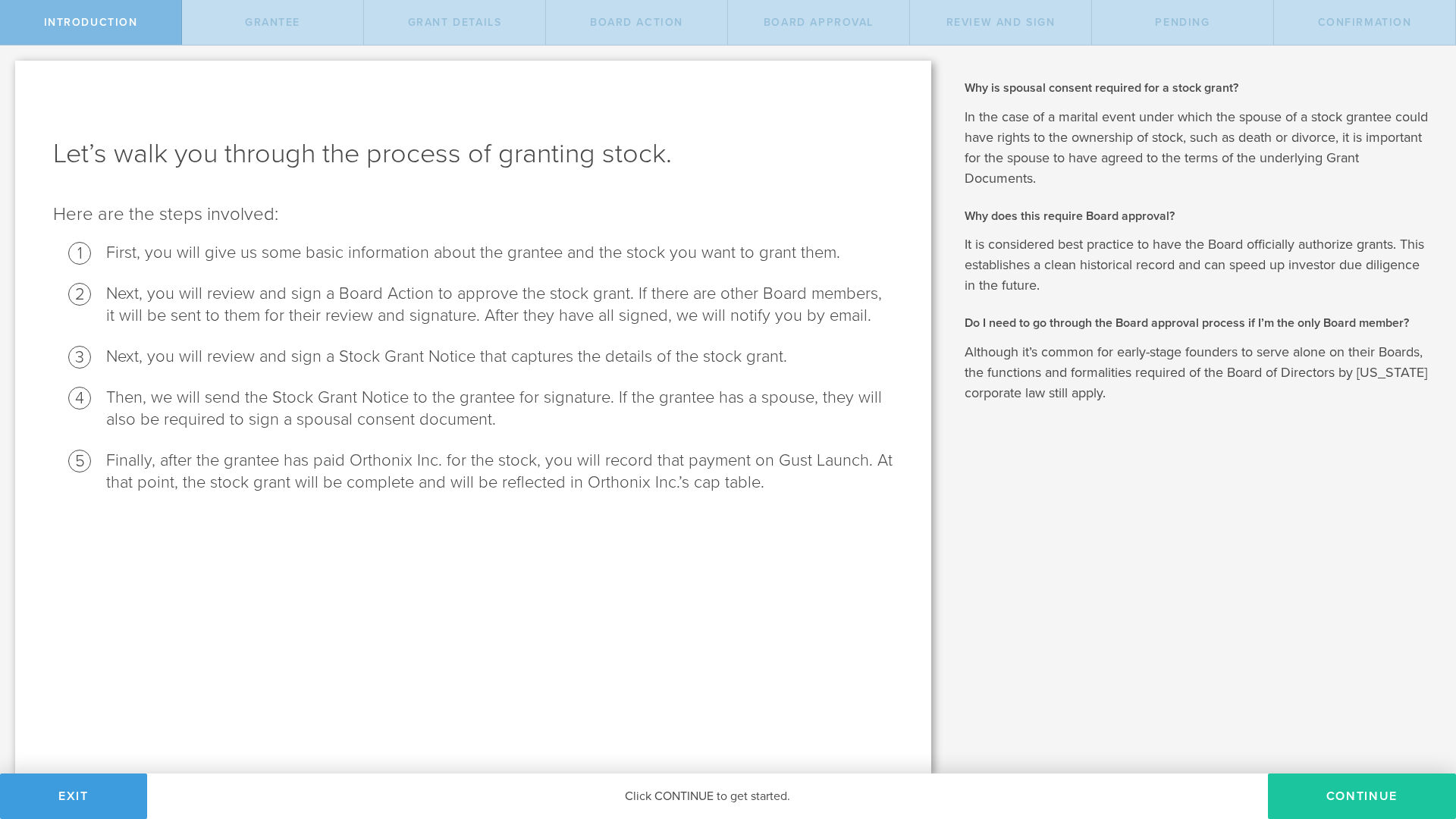
click at [1309, 797] on button "Continue" at bounding box center [1361, 796] width 188 height 45
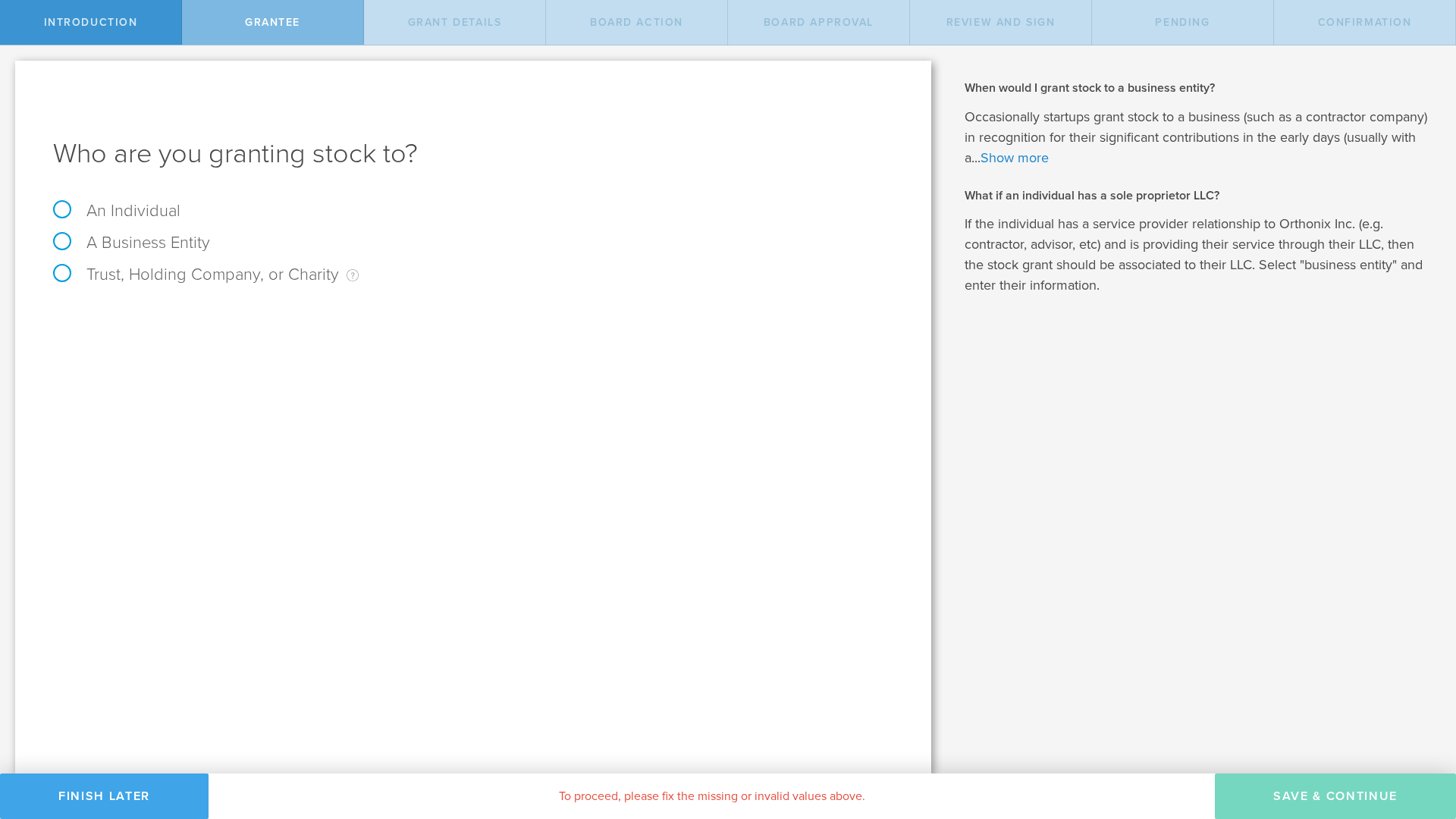
click at [180, 802] on button "Finish Later" at bounding box center [104, 796] width 208 height 45
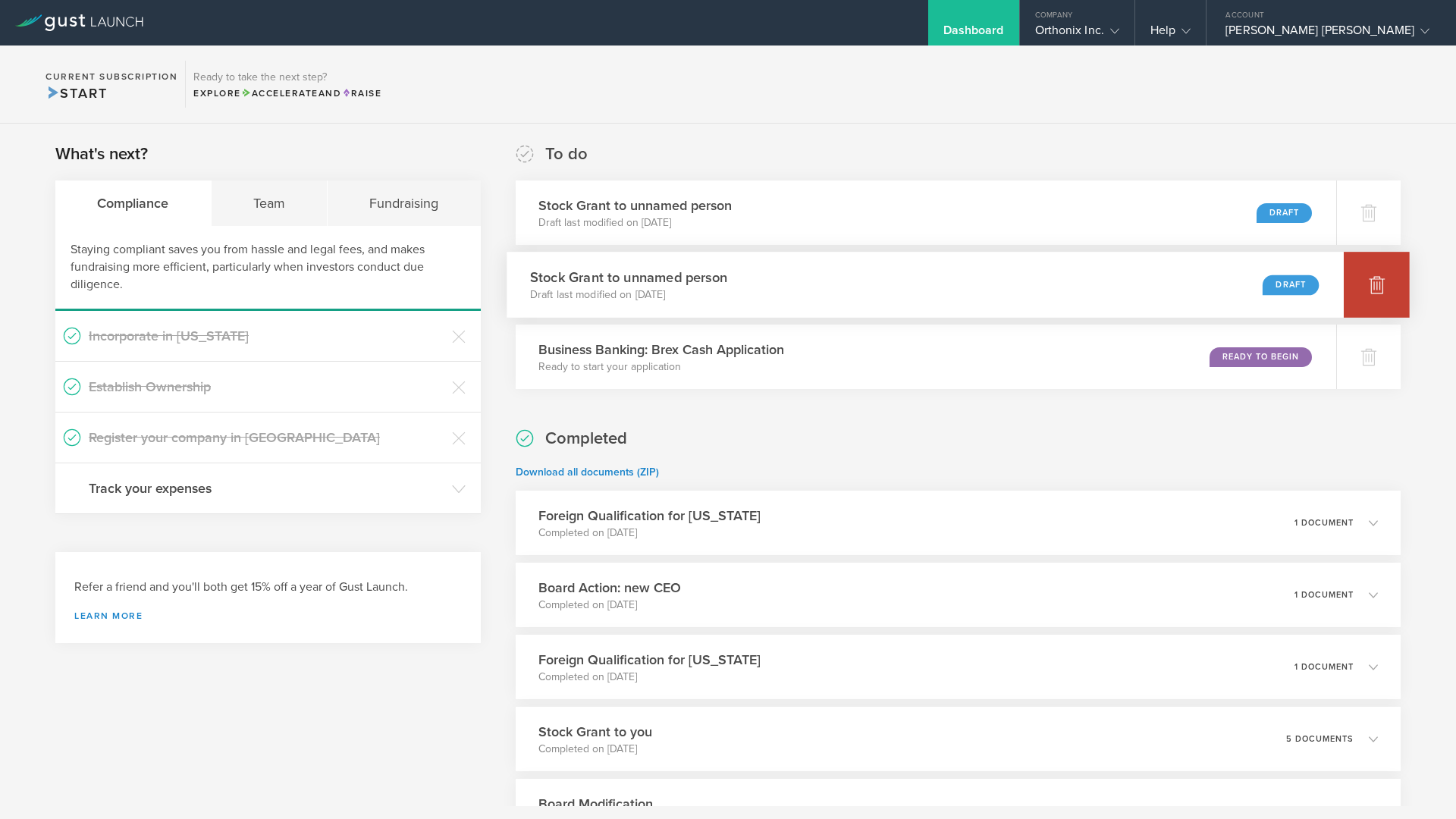
click at [1368, 293] on icon at bounding box center [1377, 284] width 18 height 18
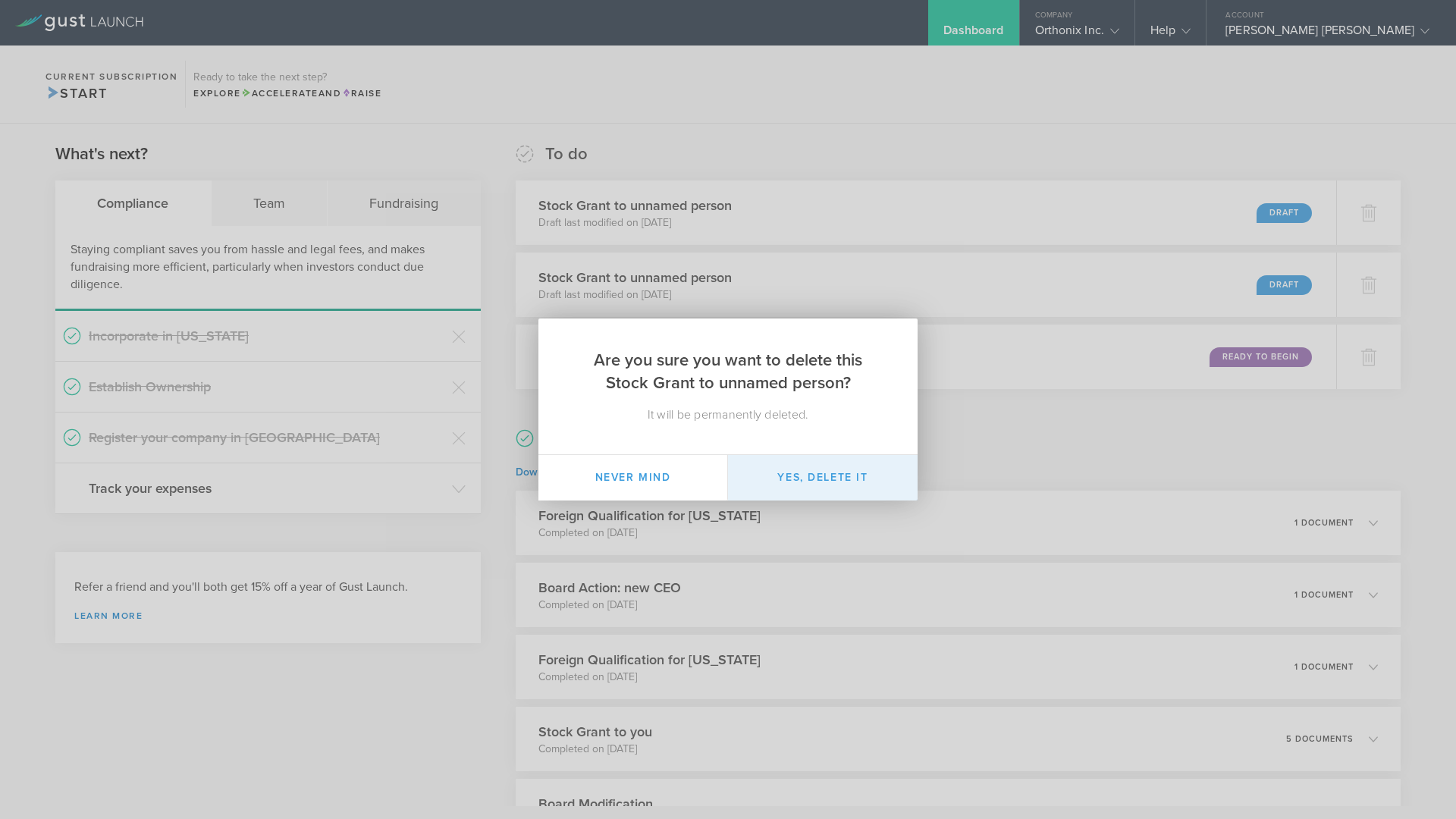
click at [834, 486] on button "Yes, delete it" at bounding box center [823, 477] width 189 height 45
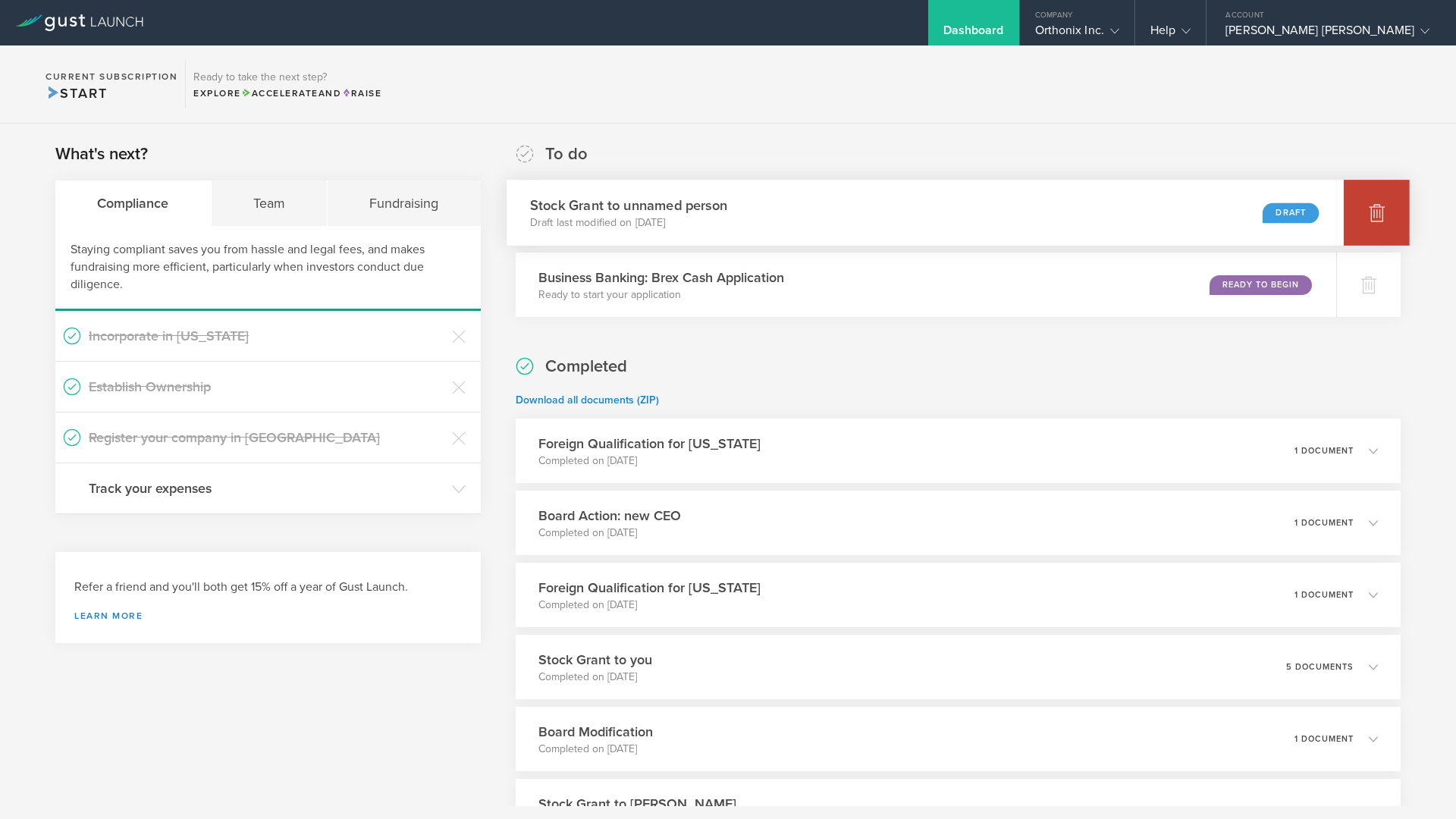
click at [1348, 219] on div at bounding box center [1376, 212] width 66 height 66
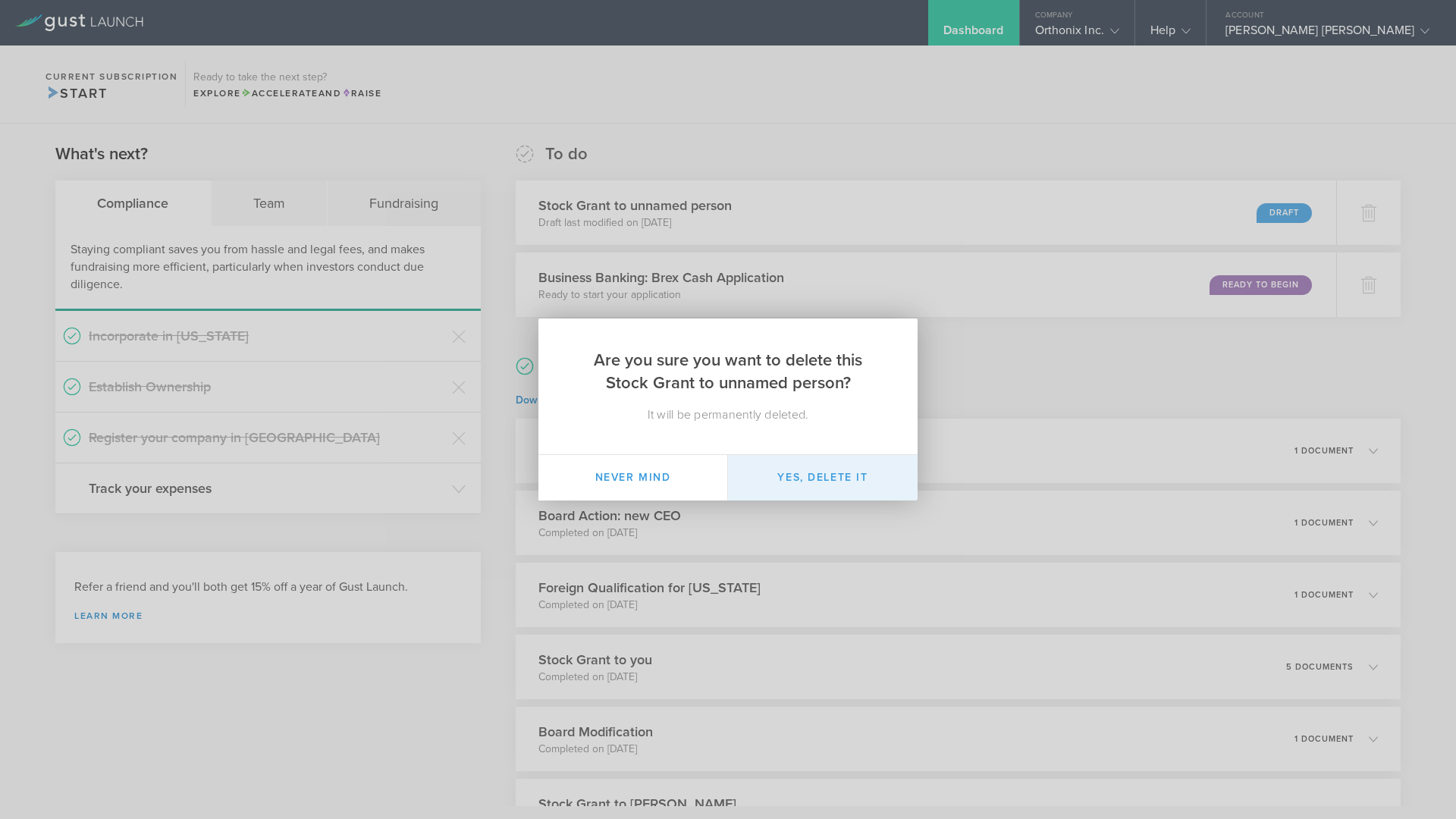
click at [834, 479] on button "Yes, delete it" at bounding box center [823, 477] width 189 height 45
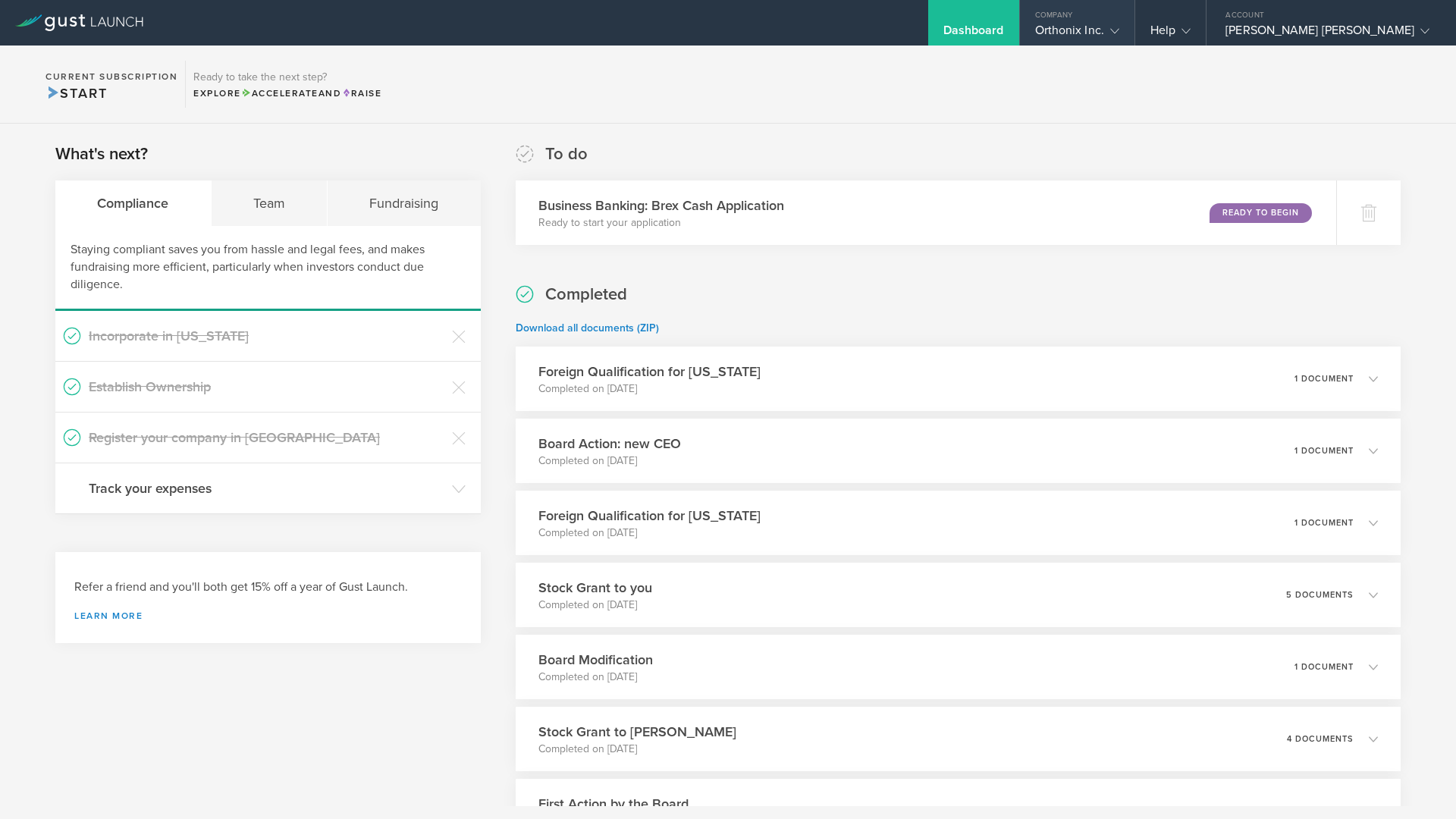
click at [1119, 25] on div "Orthonix Inc." at bounding box center [1076, 33] width 84 height 23
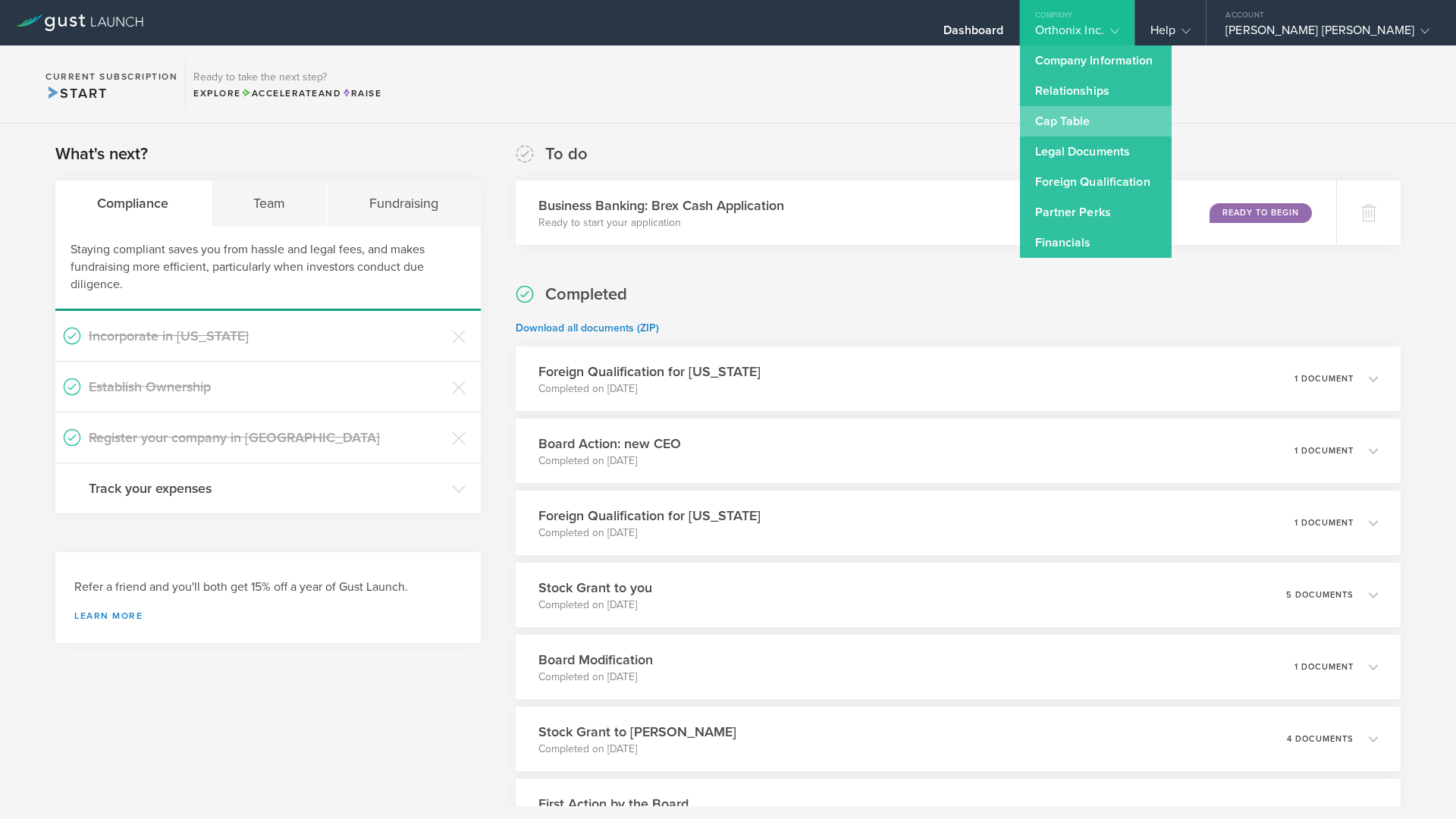
click at [1162, 116] on link "Cap Table" at bounding box center [1095, 122] width 152 height 31
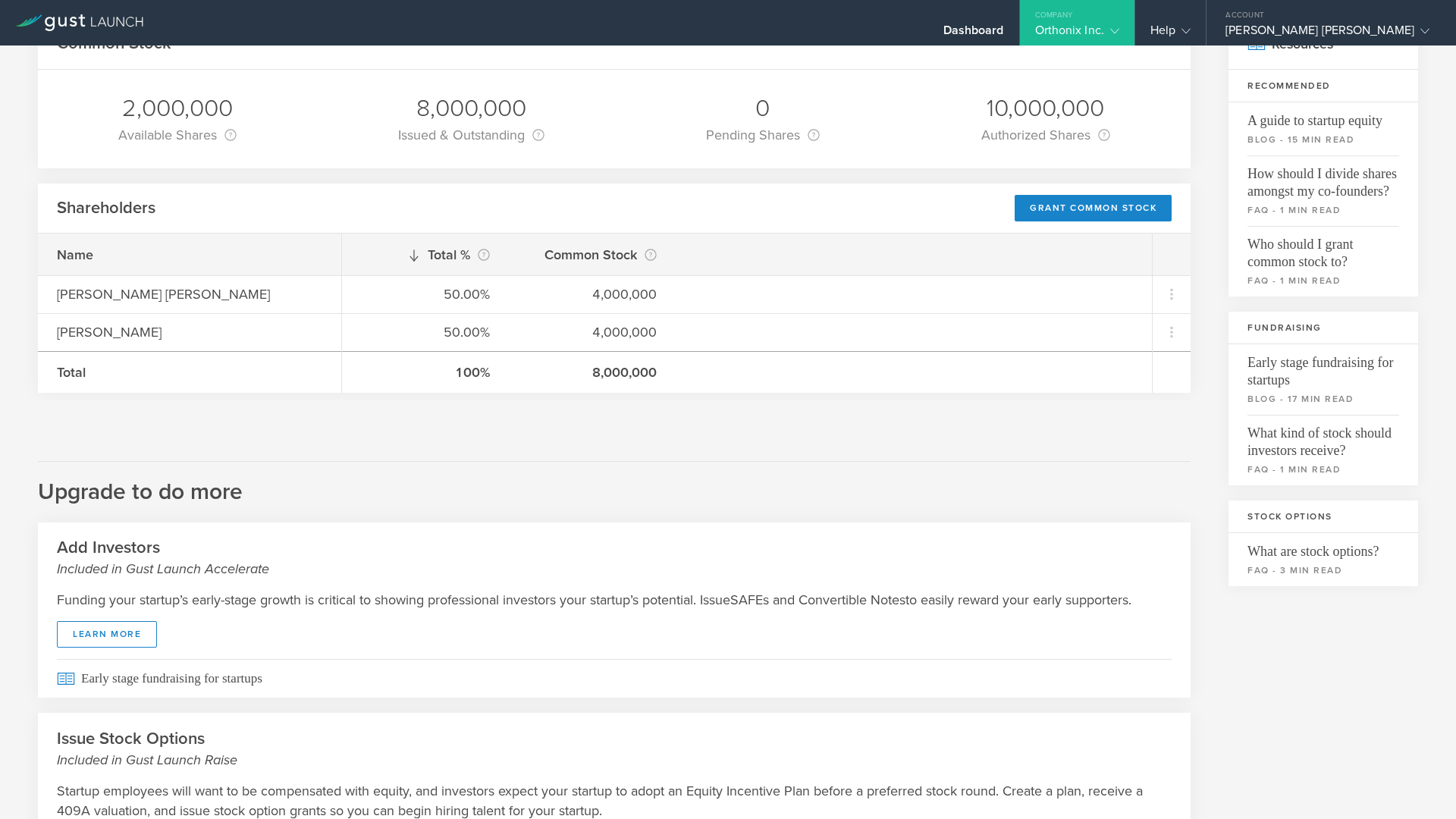
scroll to position [244, 0]
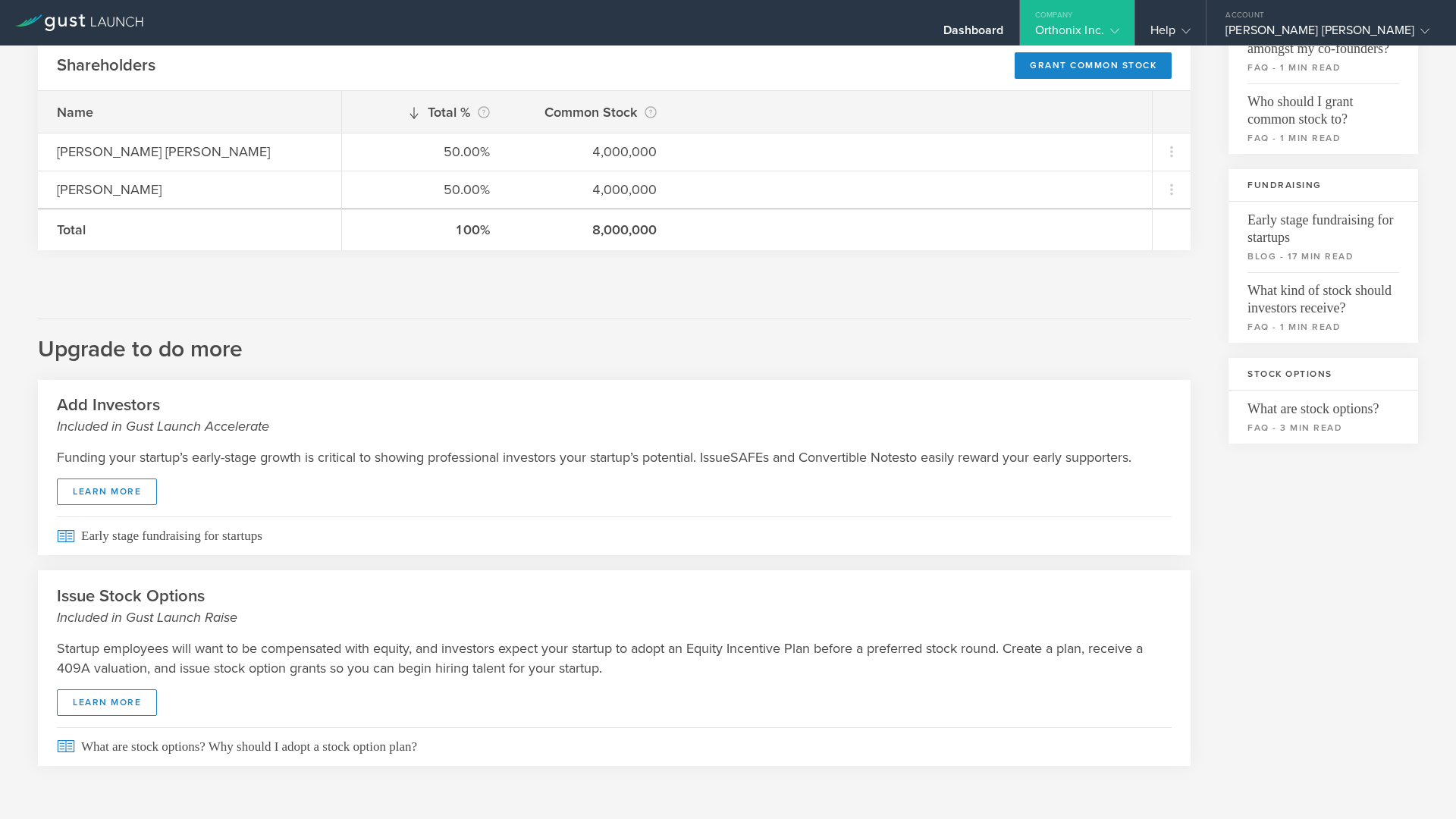
click at [132, 630] on div "Startup employees will want to be compensated with equity, and investors expect…" at bounding box center [613, 676] width 1152 height 100
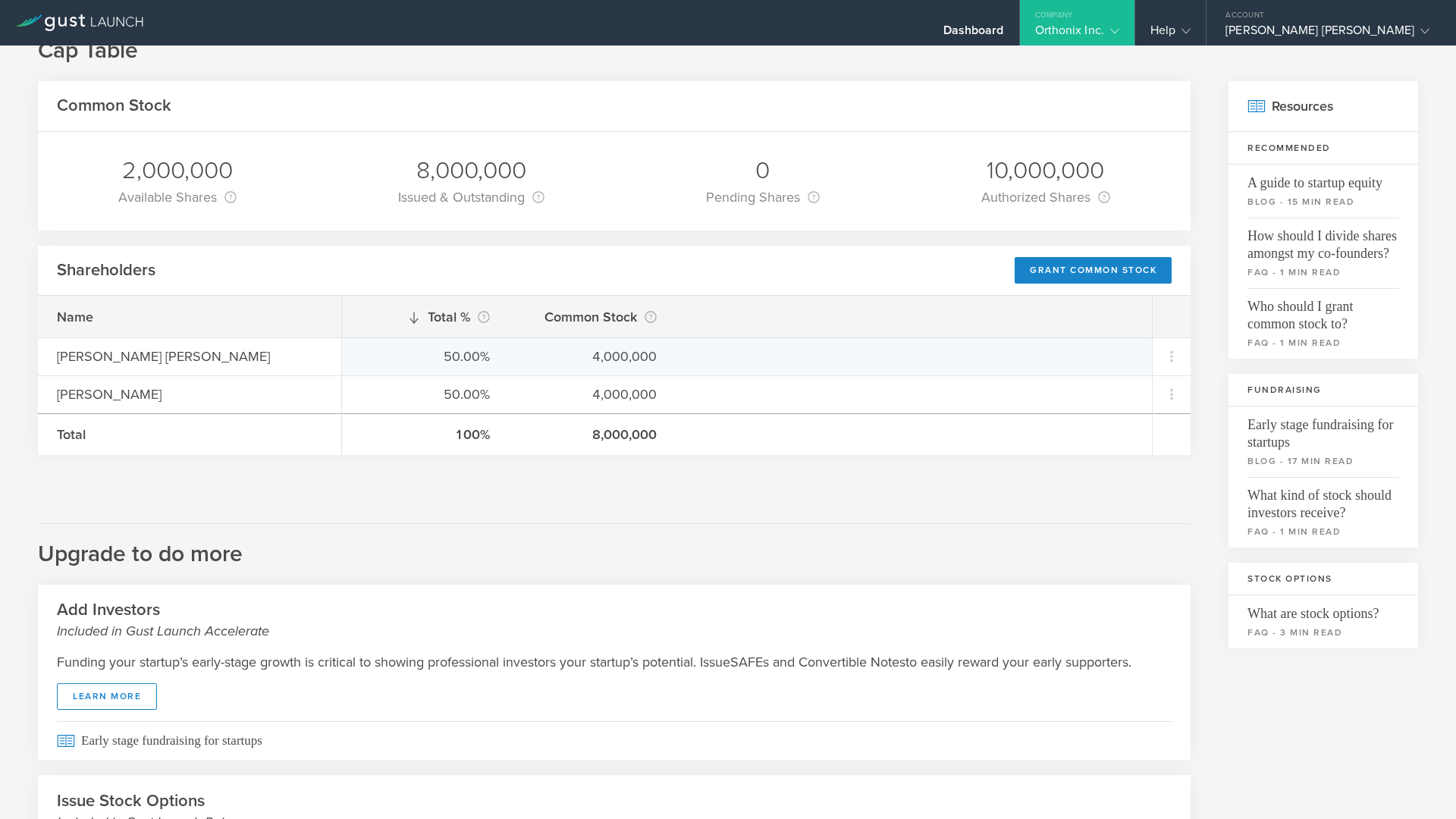
scroll to position [0, 0]
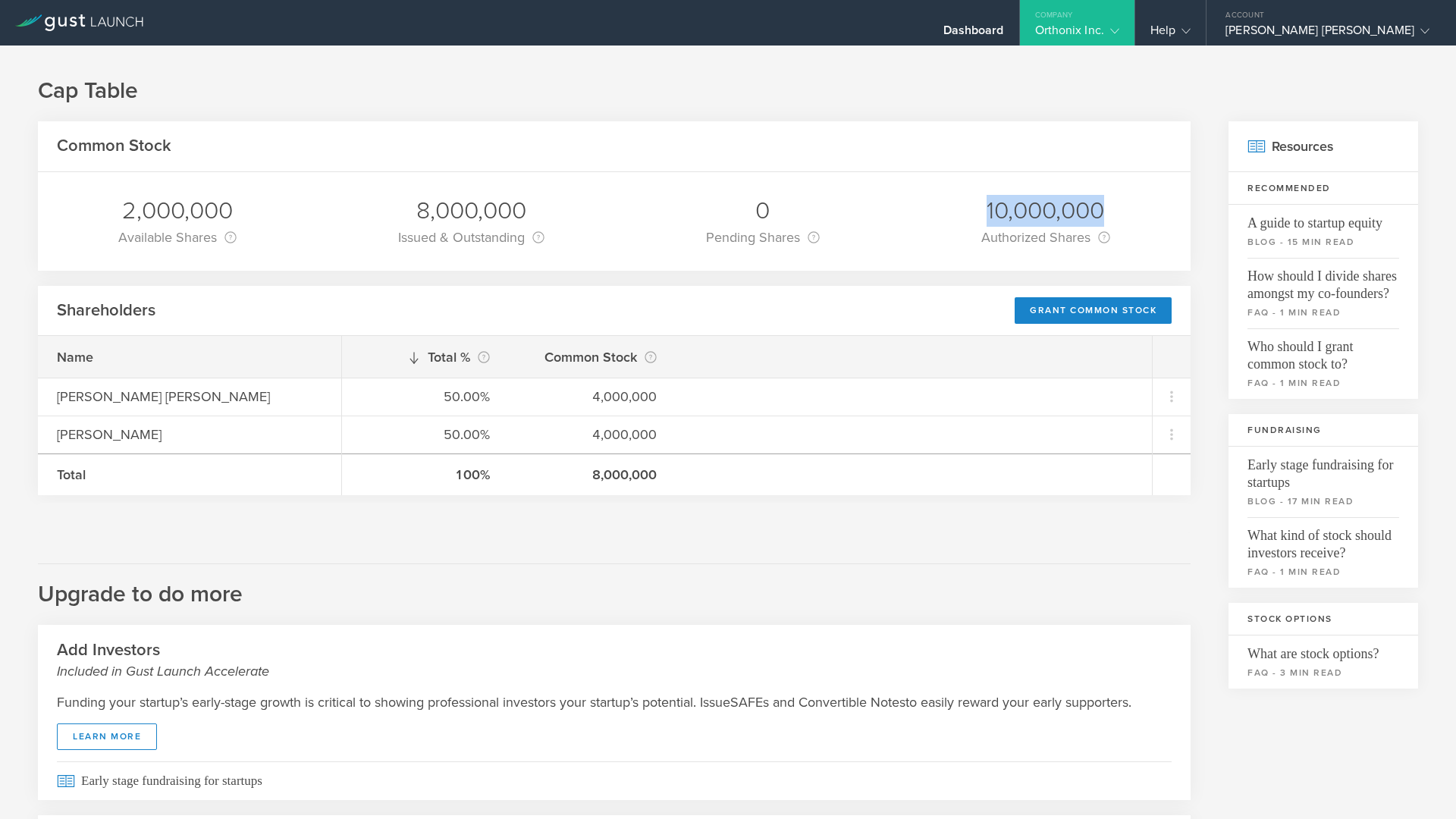
drag, startPoint x: 972, startPoint y: 206, endPoint x: 1105, endPoint y: 220, distance: 133.7
click at [1105, 220] on div "10,000,000 Authorized Shares This is the total number of shares of Common Stock…" at bounding box center [1046, 221] width 152 height 98
click at [937, 235] on div "2,000,000 Available Shares This is the number of shares that the company has av…" at bounding box center [613, 221] width 1152 height 98
click at [1004, 41] on div "Dashboard" at bounding box center [972, 33] width 60 height 23
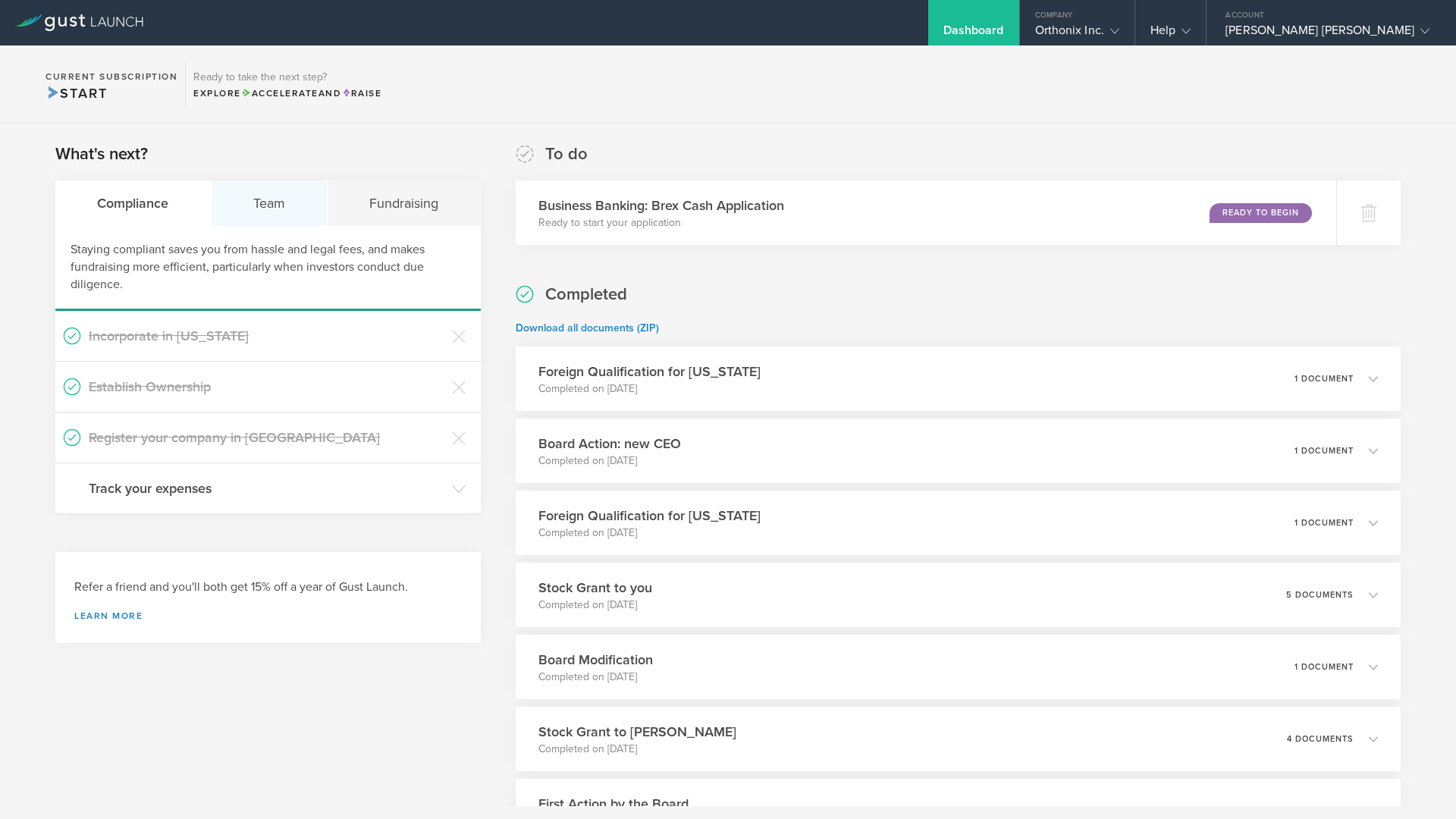
click at [282, 193] on div "Team" at bounding box center [269, 203] width 116 height 45
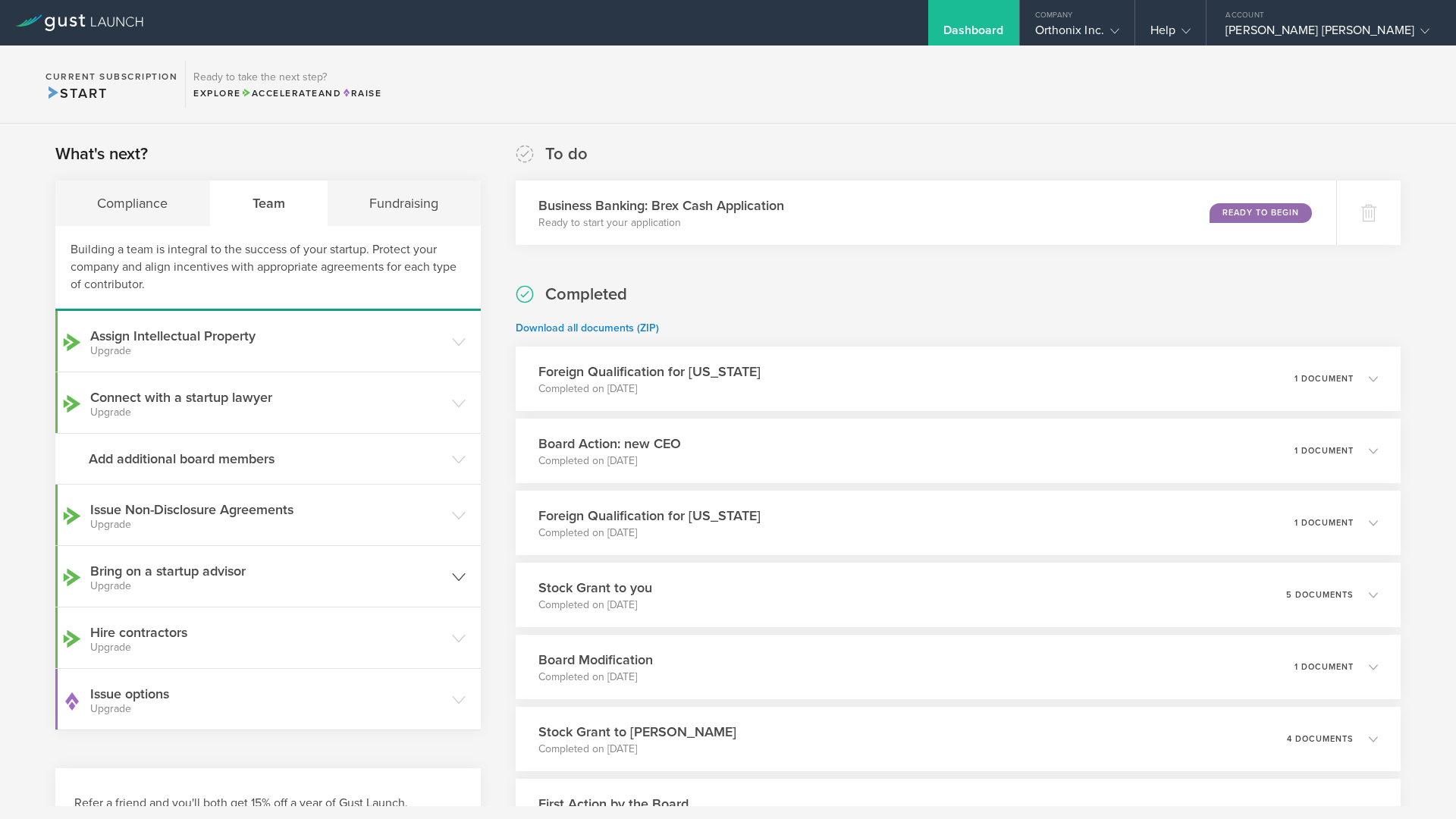
click at [259, 577] on h3 "Bring on a startup advisor Upgrade" at bounding box center [267, 576] width 354 height 31
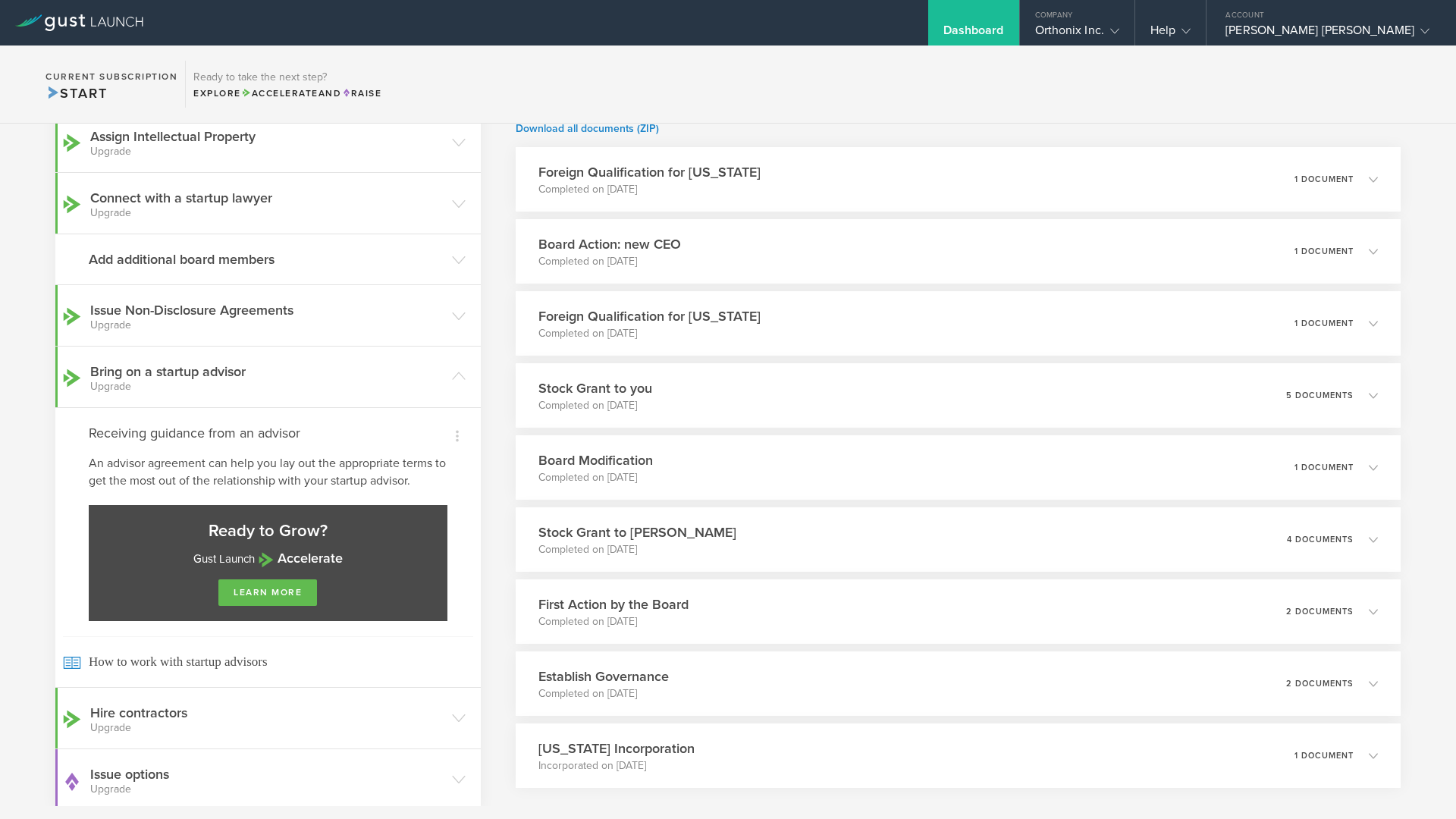
scroll to position [332, 0]
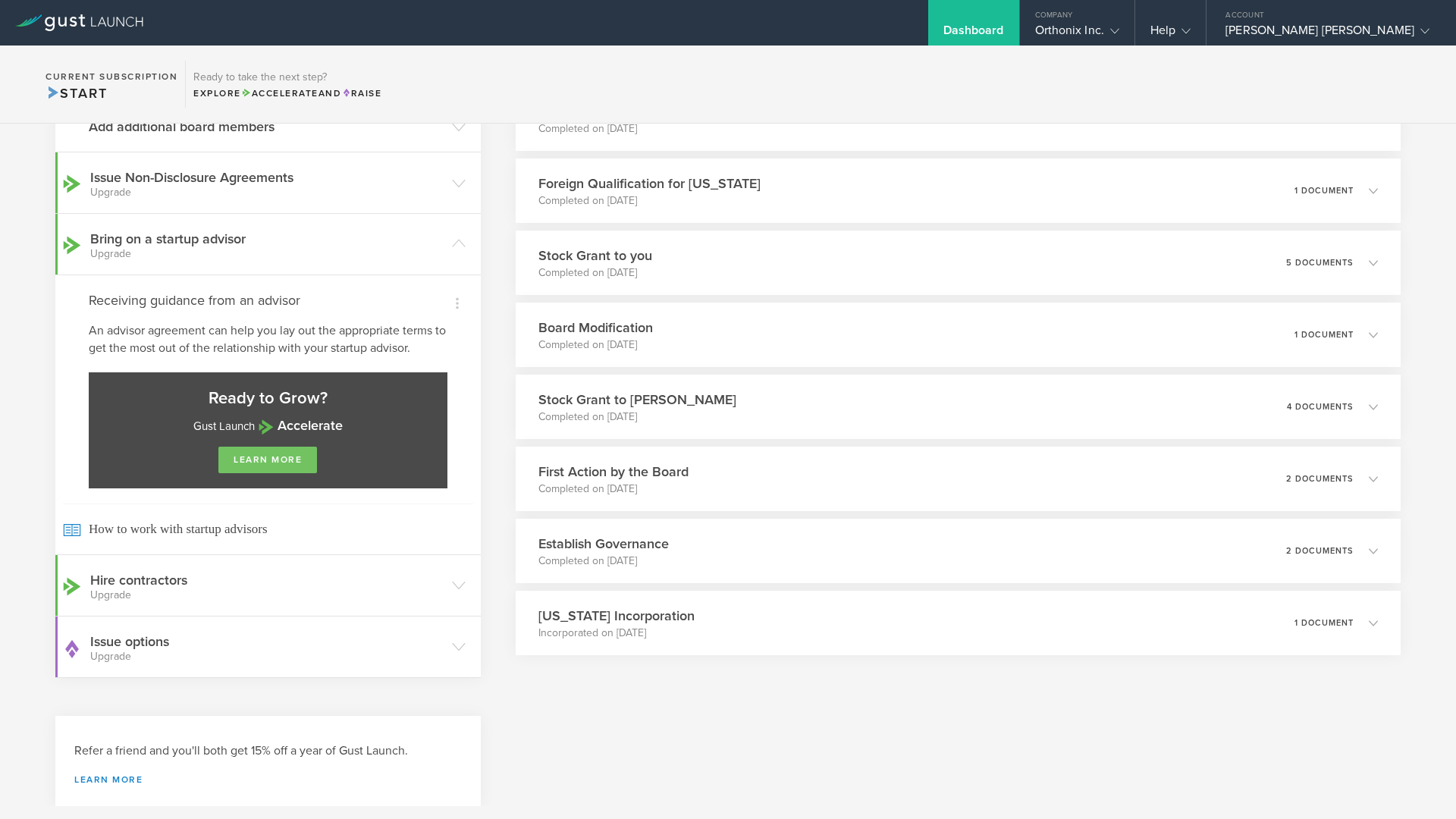
click at [266, 458] on link "learn more" at bounding box center [267, 459] width 98 height 26
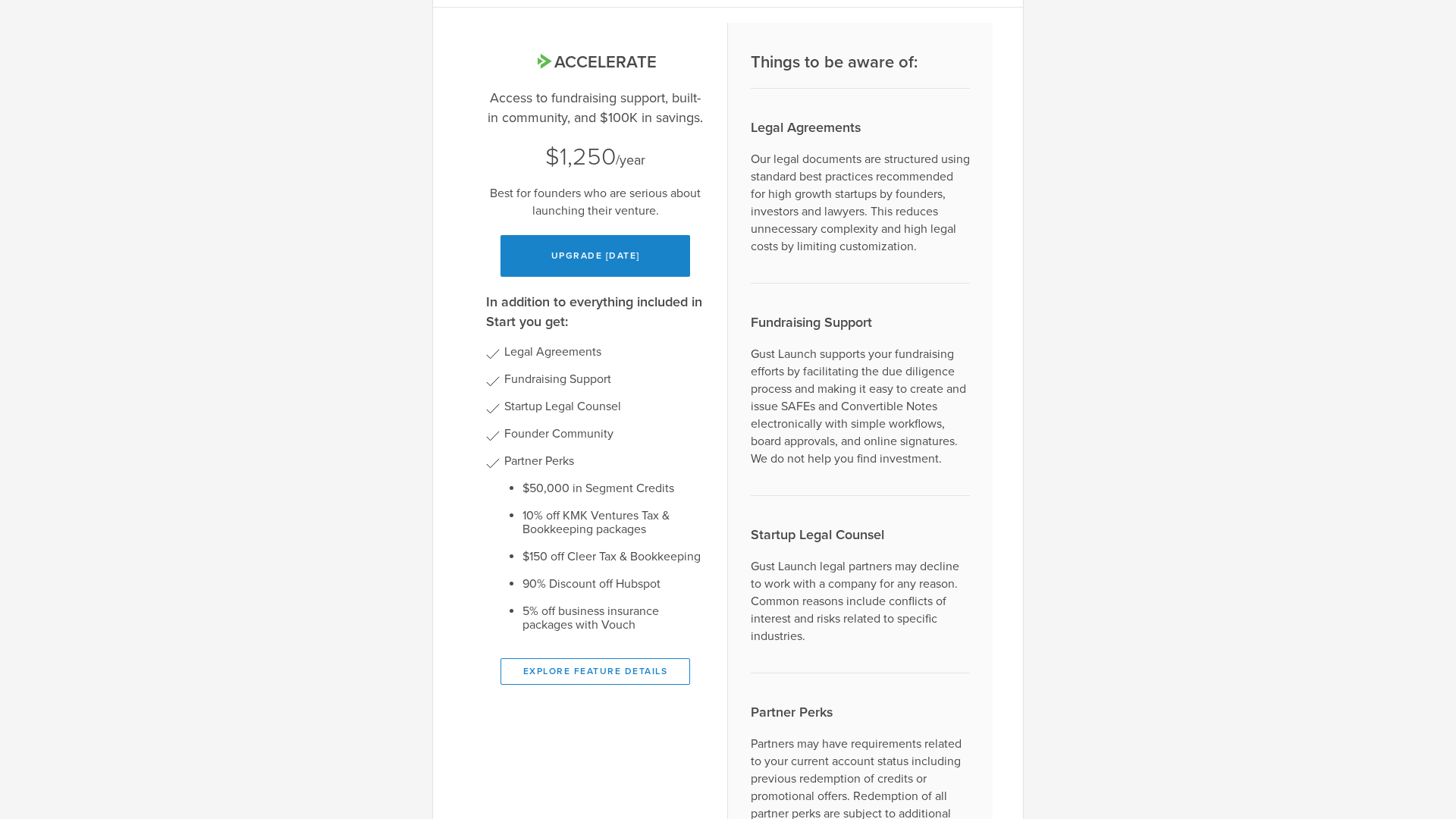
scroll to position [0, 0]
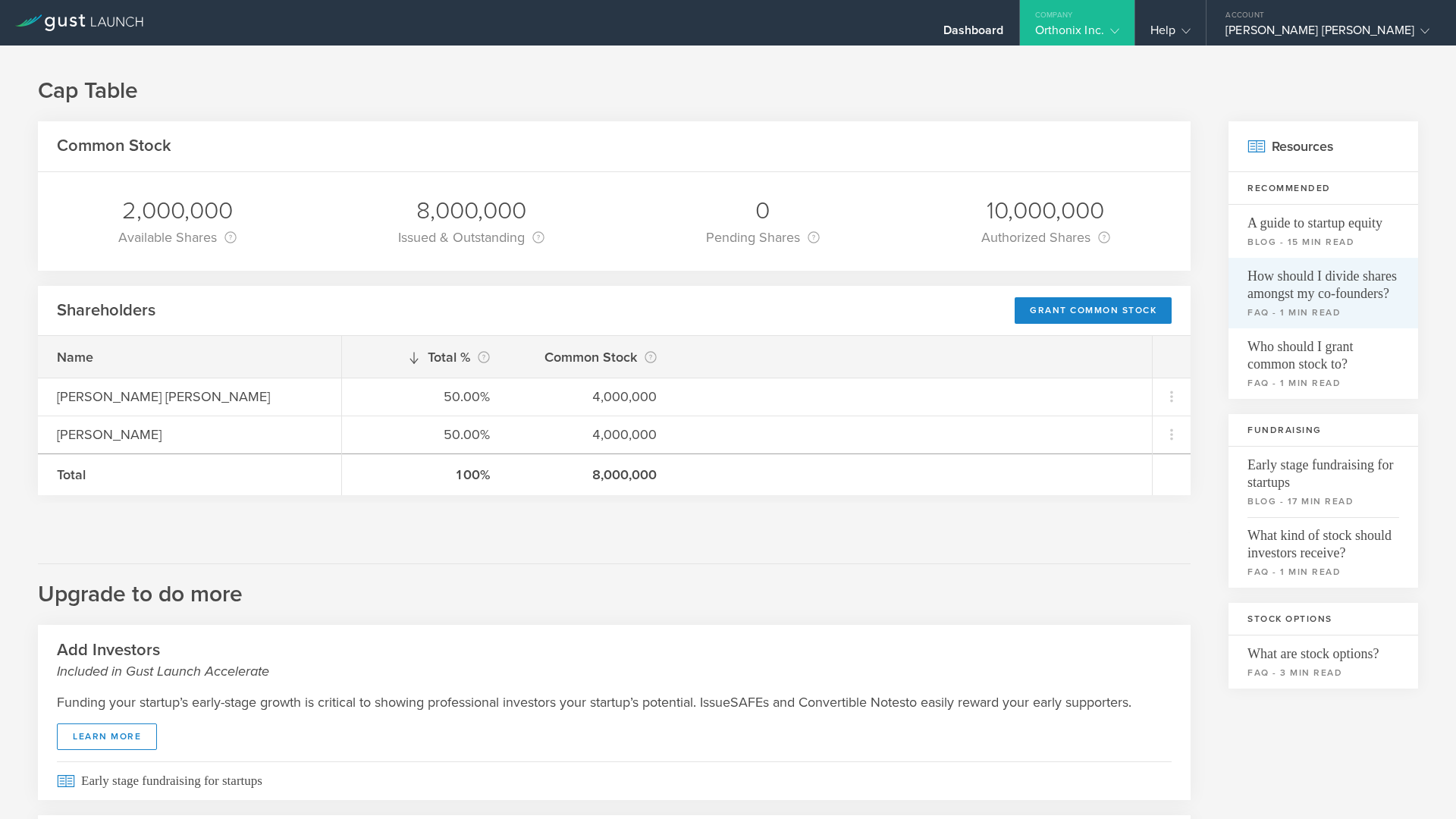
click at [1294, 304] on link "How should I divide shares amongst my co-founders? faq - 1 min read" at bounding box center [1322, 293] width 189 height 70
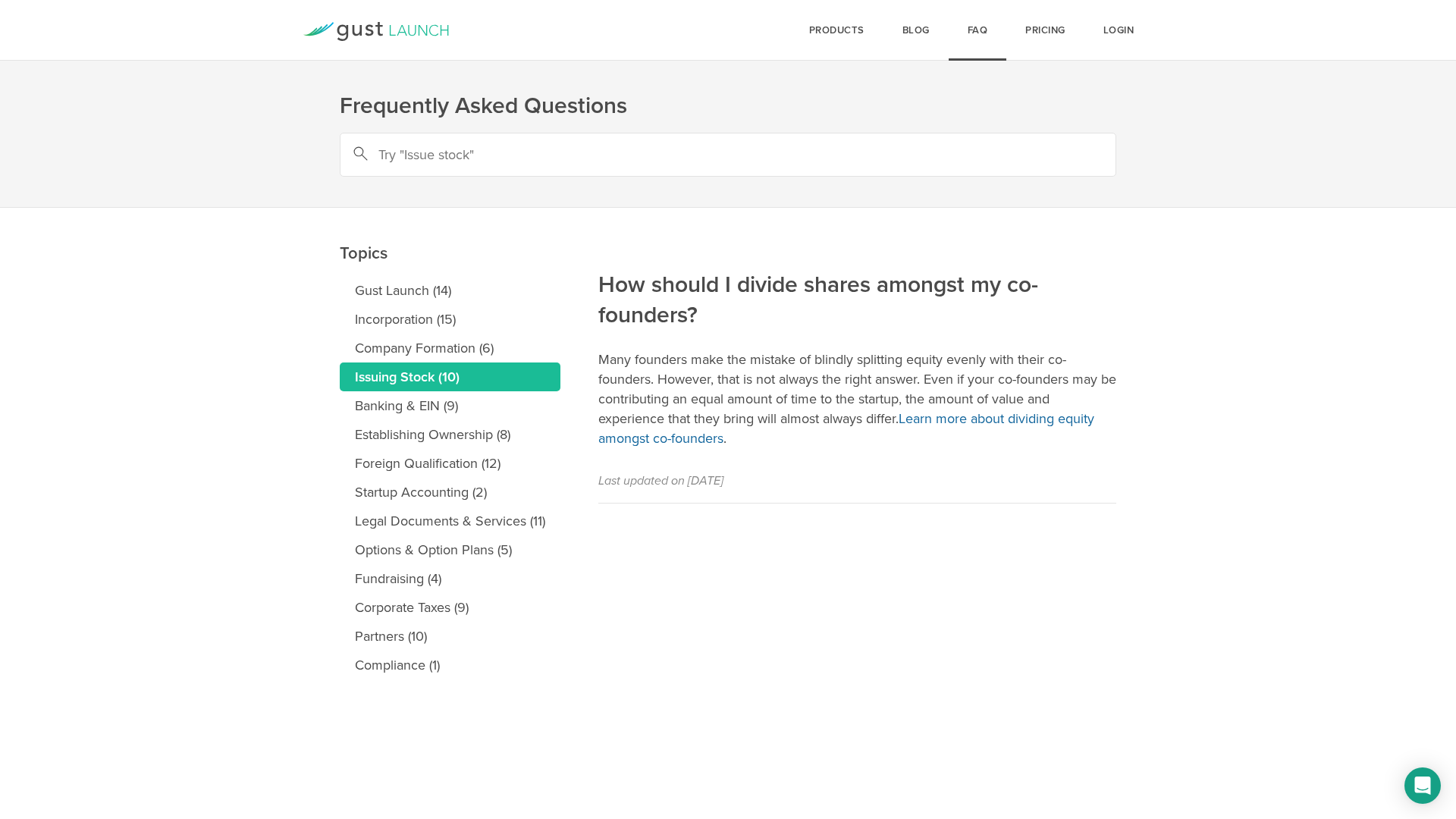
click at [945, 421] on link "Learn more about dividing equity amongst co-founders" at bounding box center [846, 428] width 496 height 36
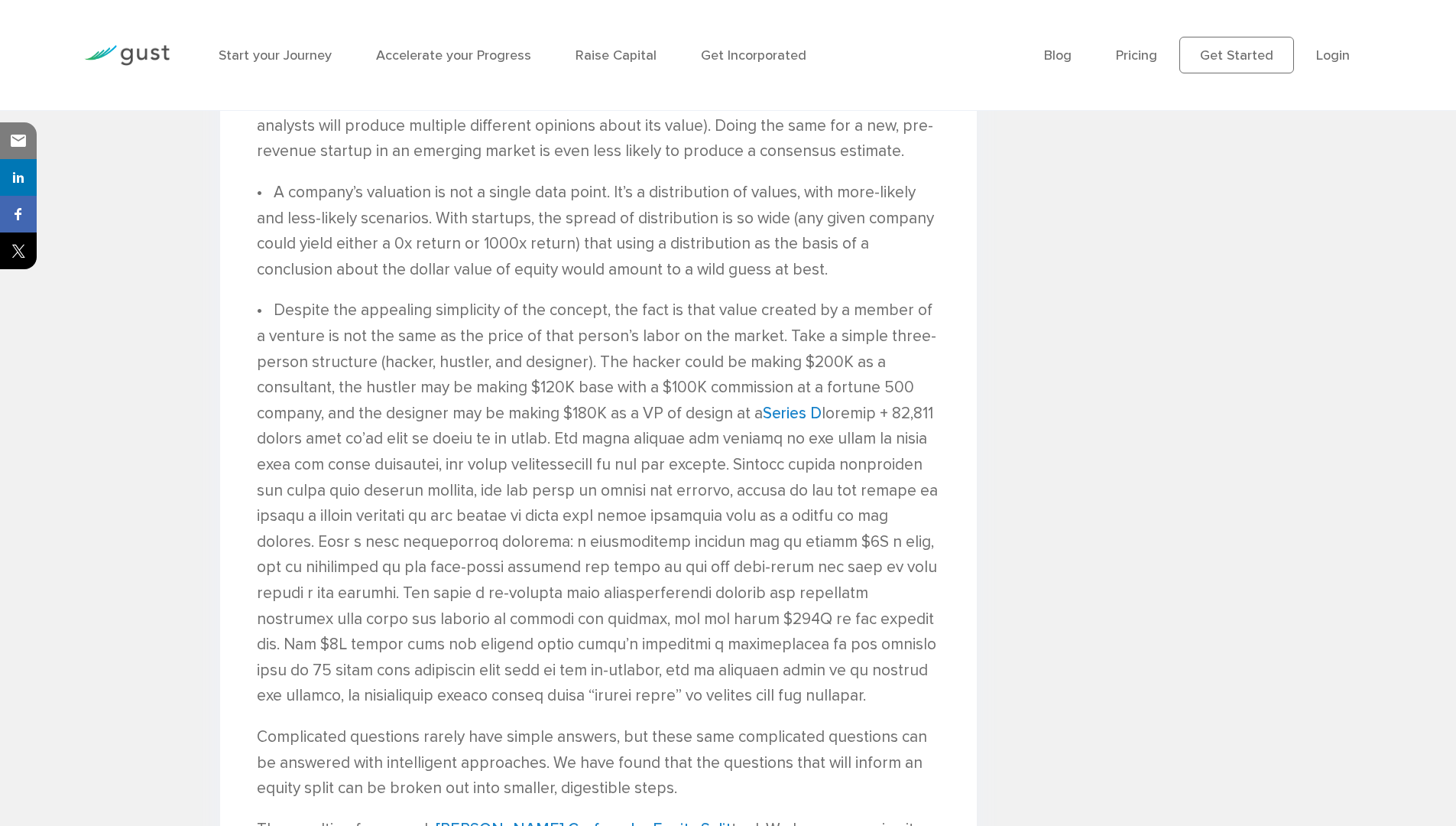
scroll to position [3311, 0]
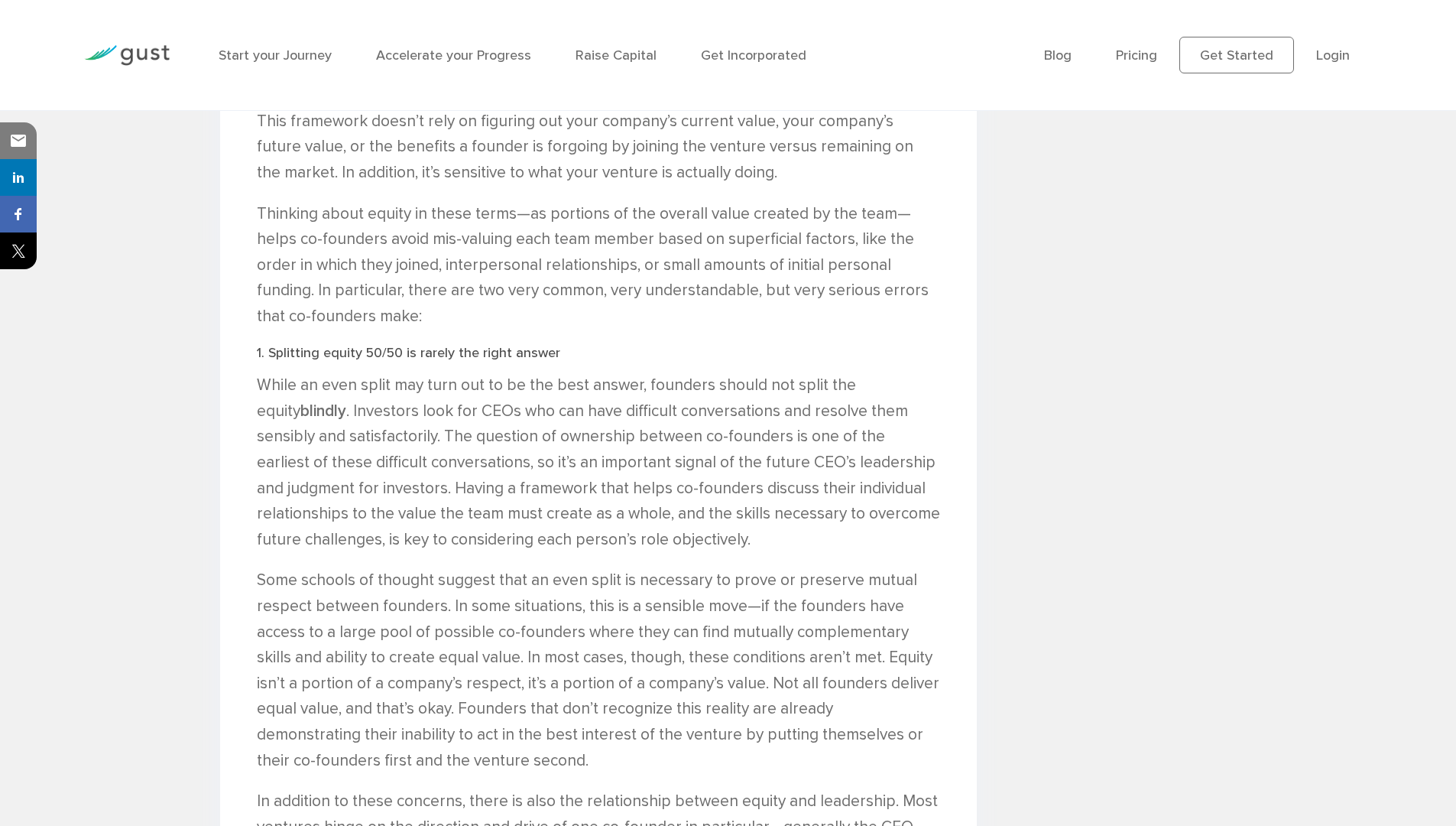
scroll to position [2952, 0]
